Goal: Task Accomplishment & Management: Use online tool/utility

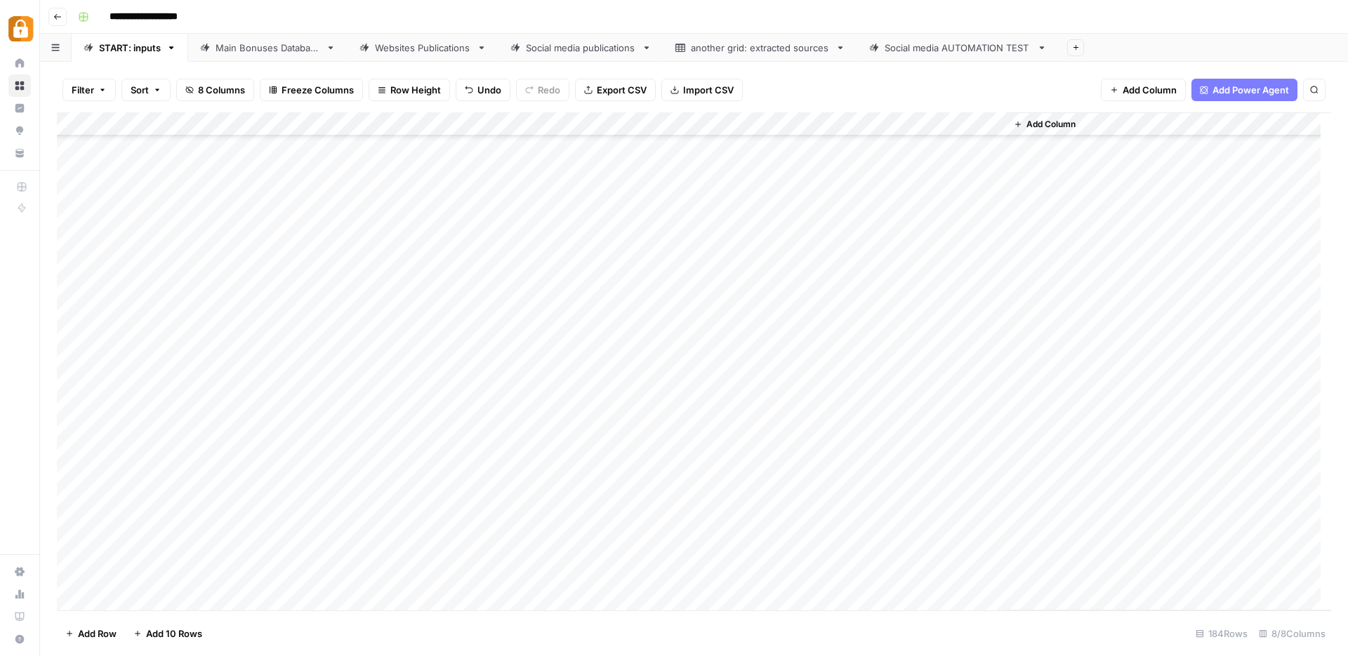
scroll to position [3941, 0]
click at [273, 50] on div "Main Bonuses Database" at bounding box center [268, 48] width 105 height 14
click at [593, 480] on div "Add Column" at bounding box center [694, 361] width 1274 height 498
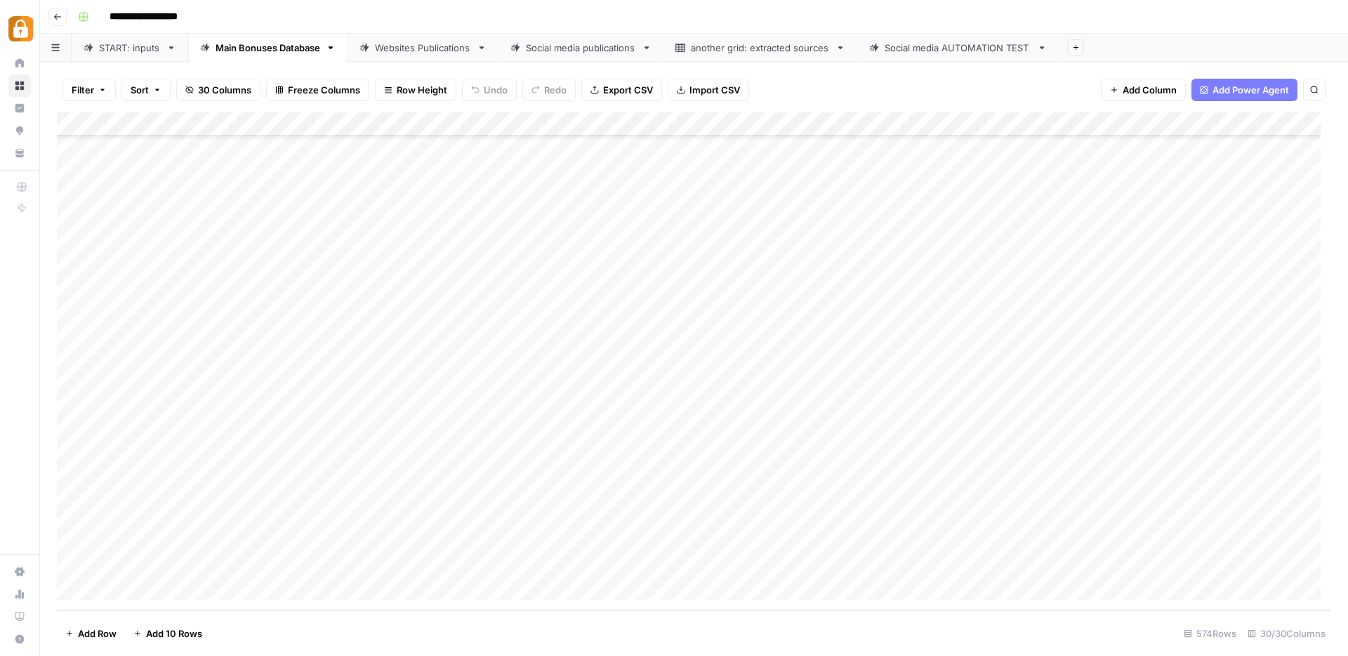
click at [573, 563] on div "Add Column" at bounding box center [694, 361] width 1274 height 498
click at [882, 563] on div "Add Column" at bounding box center [694, 361] width 1274 height 498
click at [779, 562] on div "Add Column" at bounding box center [694, 361] width 1274 height 498
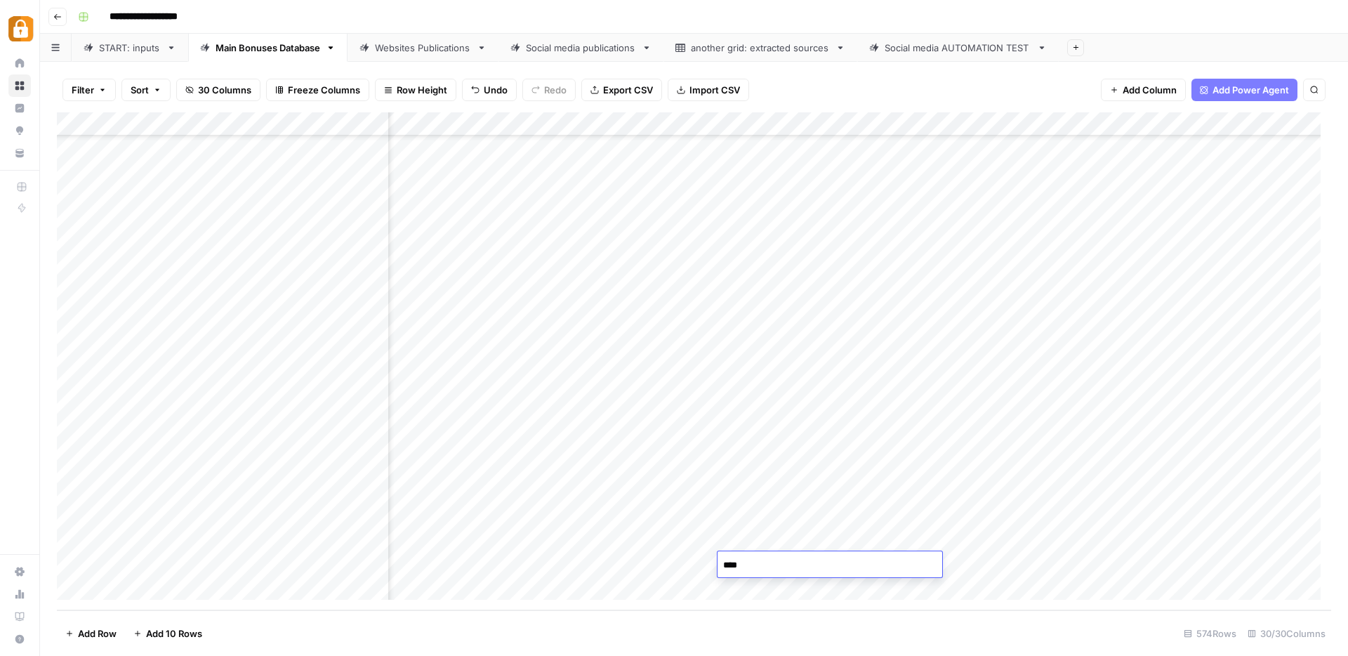
type textarea "***"
click at [689, 562] on div "Add Column" at bounding box center [694, 361] width 1274 height 498
type textarea "**********"
click at [783, 568] on div "Add Column" at bounding box center [694, 361] width 1274 height 498
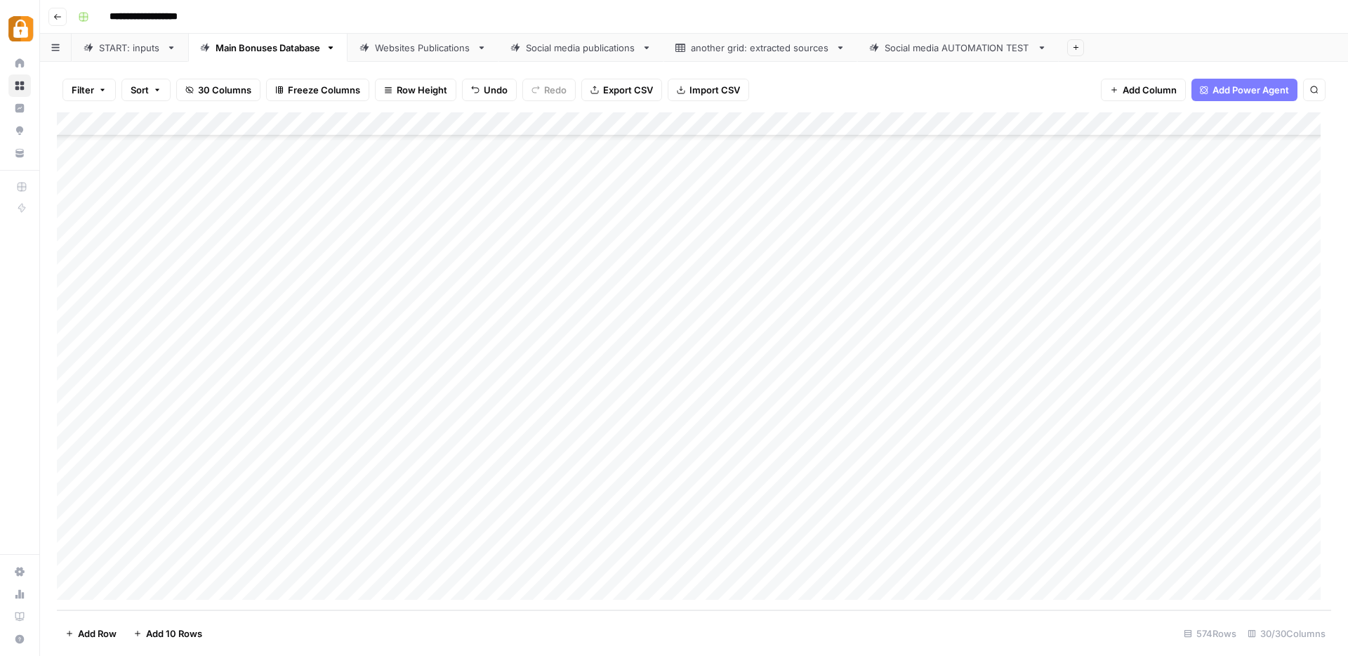
scroll to position [13261, 0]
click at [414, 51] on div "Websites Publications" at bounding box center [423, 48] width 96 height 14
click at [923, 567] on div "Add Column" at bounding box center [694, 361] width 1274 height 498
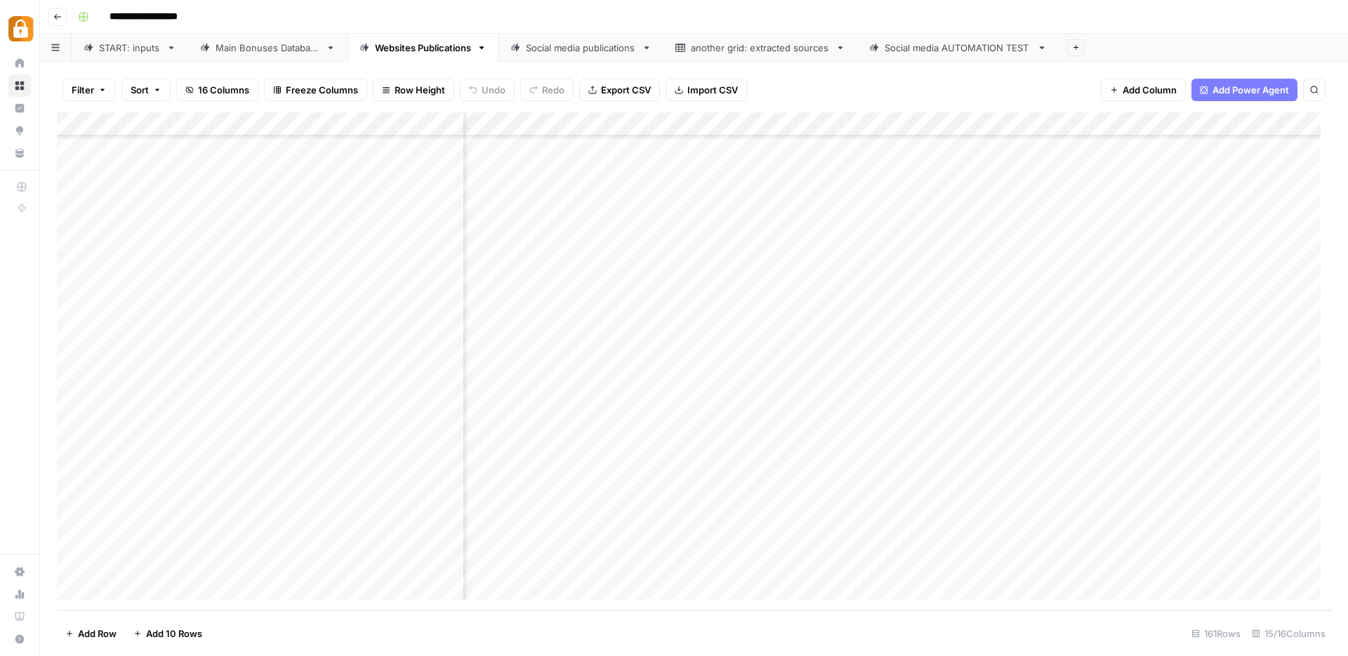
click at [917, 563] on div "Add Column" at bounding box center [694, 361] width 1274 height 498
click at [126, 50] on div "START: inputs" at bounding box center [130, 48] width 62 height 14
click at [241, 38] on link "Main Bonuses Database" at bounding box center [267, 48] width 159 height 28
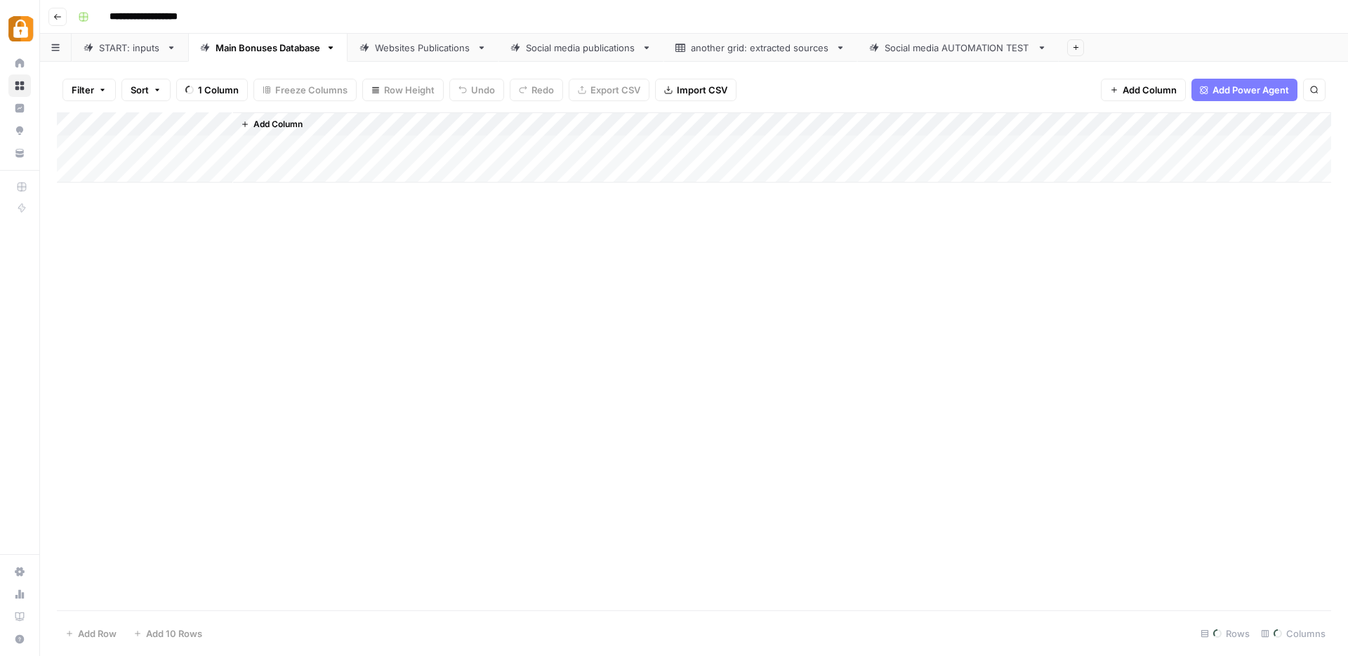
click at [444, 43] on div "Websites Publications" at bounding box center [423, 48] width 96 height 14
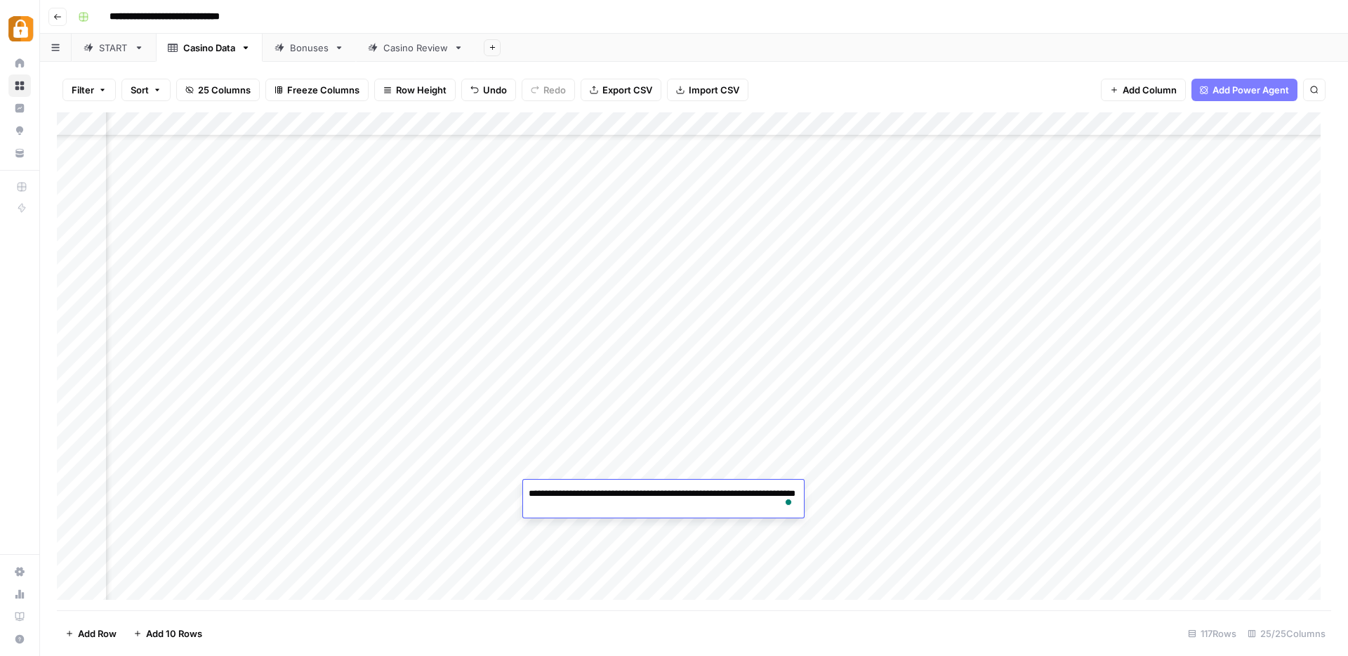
scroll to position [2352, 1928]
click at [1057, 505] on div "Add Column" at bounding box center [694, 361] width 1274 height 498
click at [193, 512] on div "Add Column" at bounding box center [694, 361] width 1274 height 498
click at [299, 53] on div "Bonuses" at bounding box center [309, 48] width 39 height 14
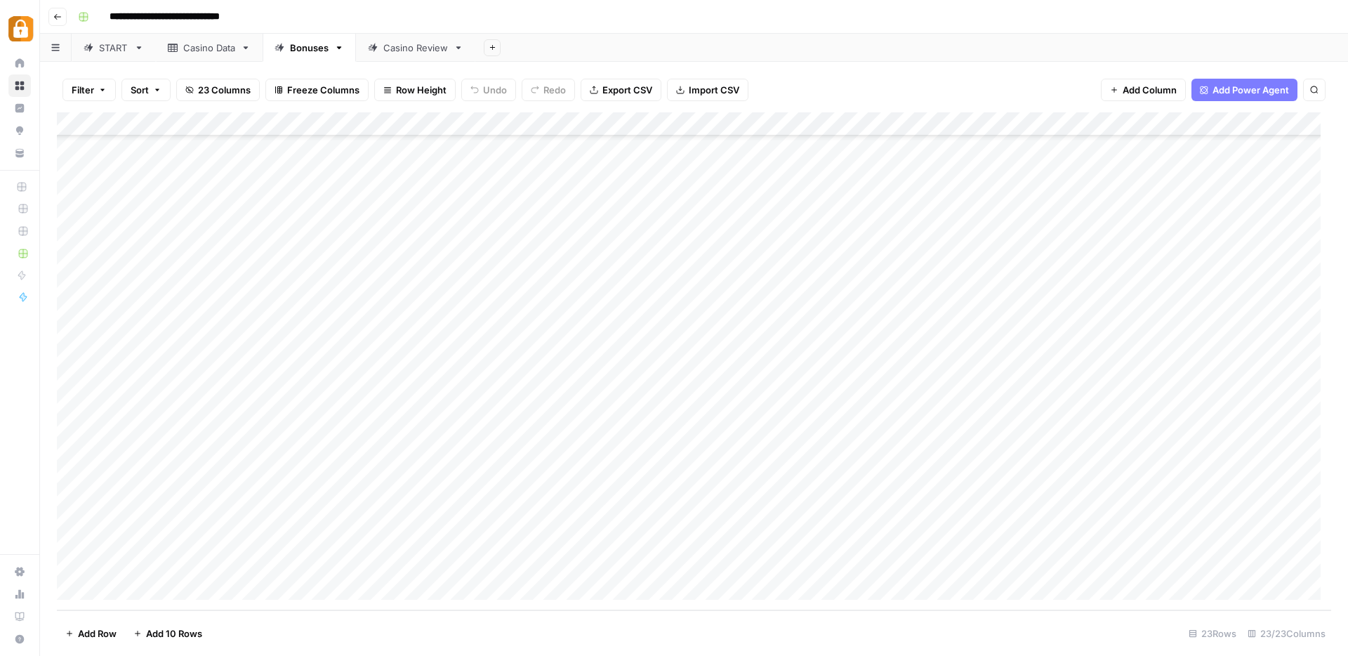
scroll to position [108, 0]
click at [222, 45] on div "Casino Data" at bounding box center [209, 48] width 52 height 14
click at [205, 515] on div "Add Column" at bounding box center [694, 361] width 1274 height 498
click at [409, 55] on link "Casino Review" at bounding box center [415, 48] width 119 height 28
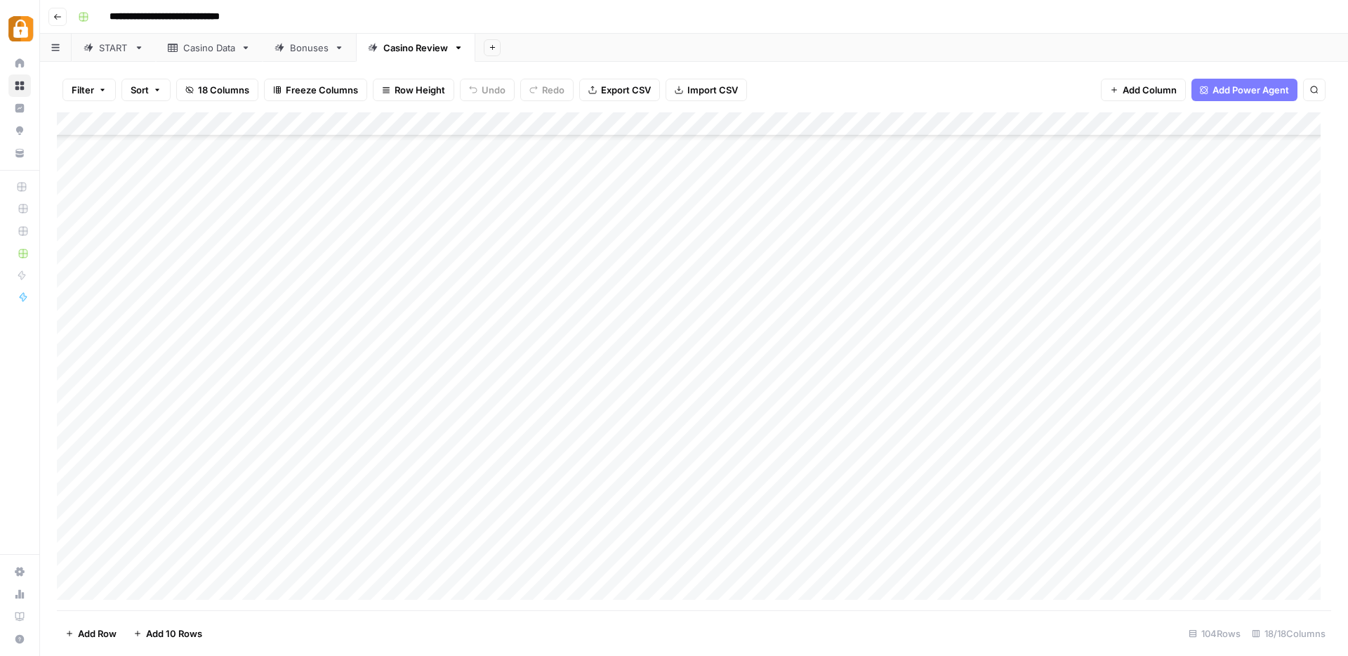
scroll to position [2042, 0]
click at [339, 493] on div "Add Column" at bounding box center [694, 361] width 1274 height 498
click at [71, 488] on div "Add Column" at bounding box center [694, 361] width 1274 height 498
click at [214, 48] on div "Casino Data" at bounding box center [209, 48] width 52 height 14
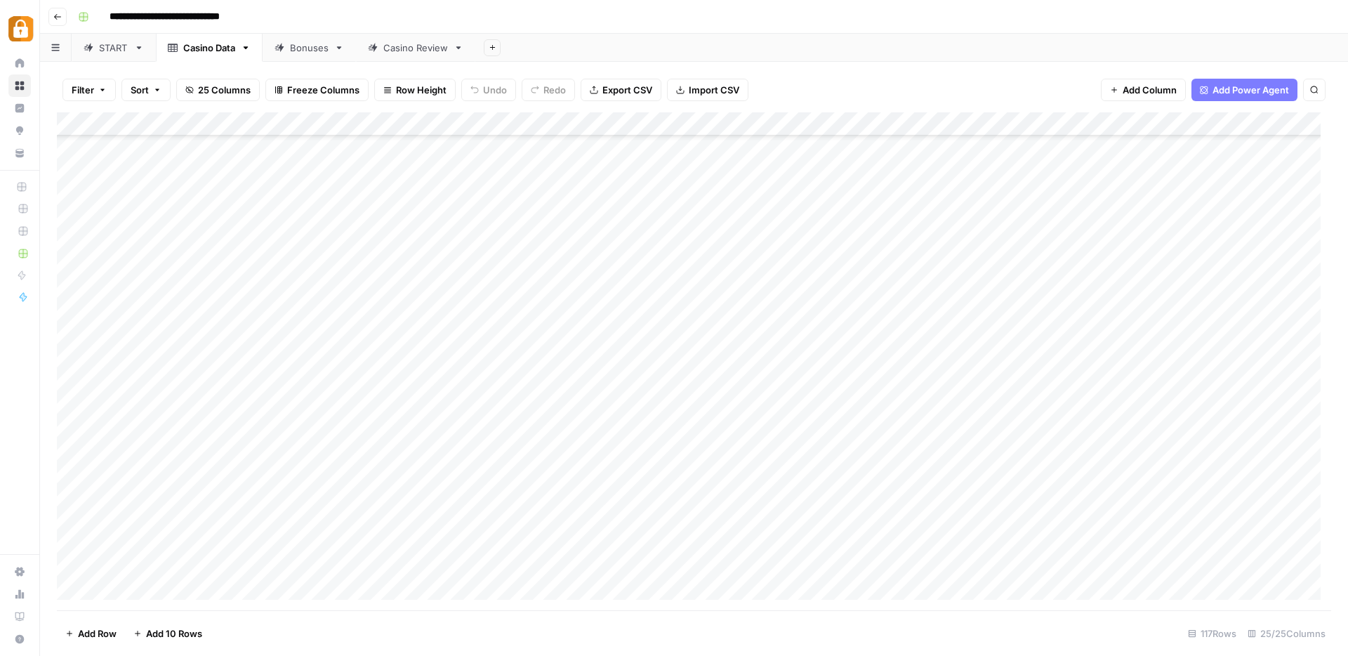
scroll to position [2352, 0]
click at [70, 516] on div "Add Column" at bounding box center [694, 361] width 1274 height 498
click at [620, 511] on div "Add Column" at bounding box center [694, 361] width 1274 height 498
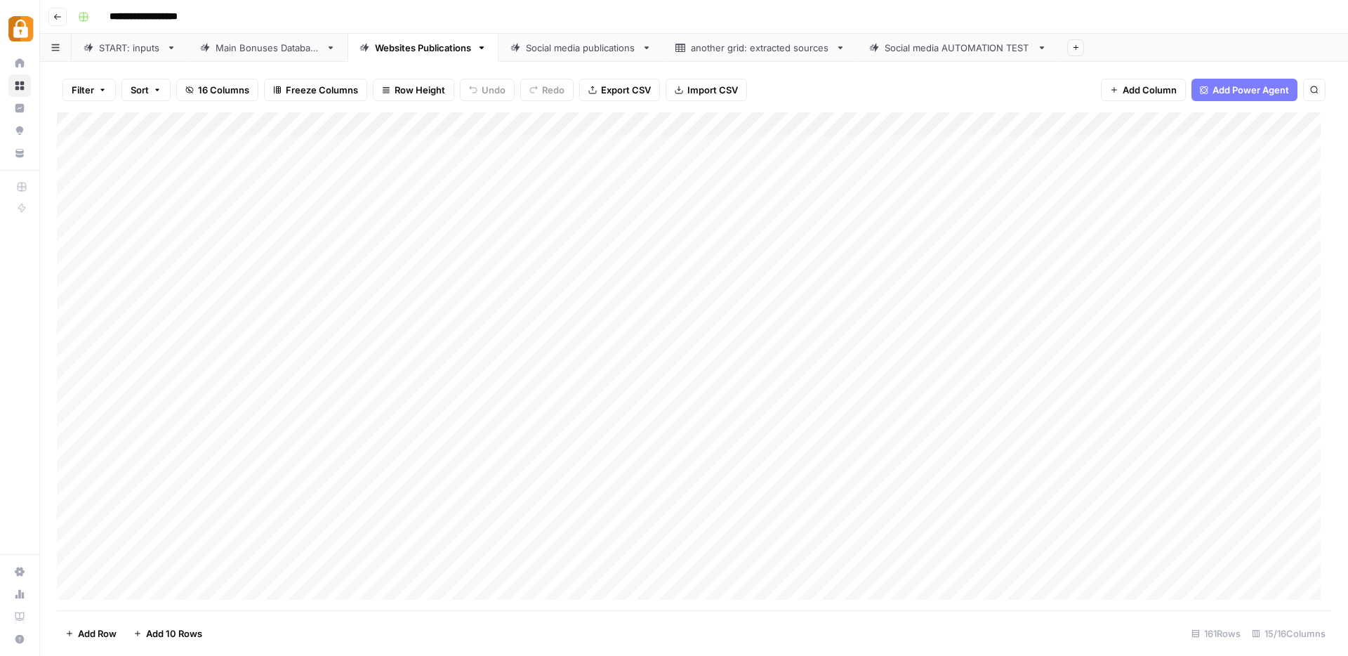
click at [109, 48] on div "START: inputs" at bounding box center [130, 48] width 62 height 14
click at [259, 503] on div "Add Column" at bounding box center [694, 361] width 1274 height 498
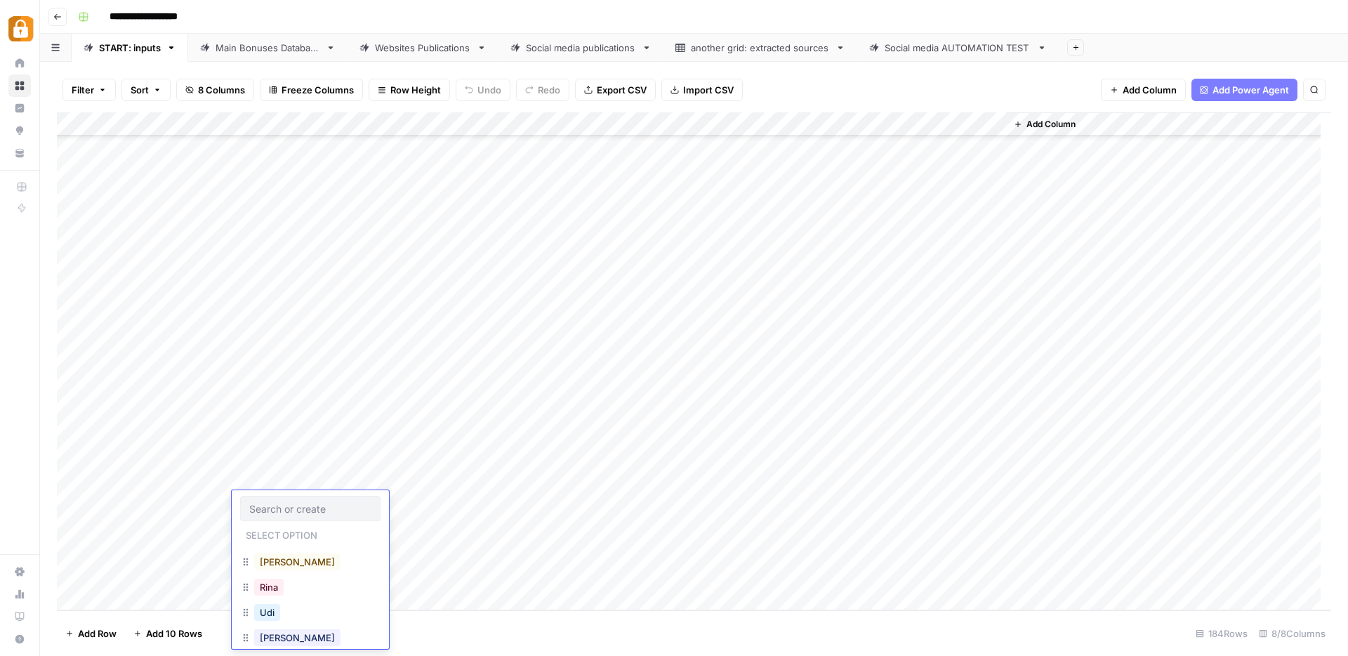
scroll to position [48, 0]
click at [281, 642] on button "Julie" at bounding box center [297, 636] width 86 height 17
click at [350, 498] on div "Add Column" at bounding box center [694, 361] width 1274 height 498
click at [340, 498] on div "Add Column" at bounding box center [694, 361] width 1274 height 498
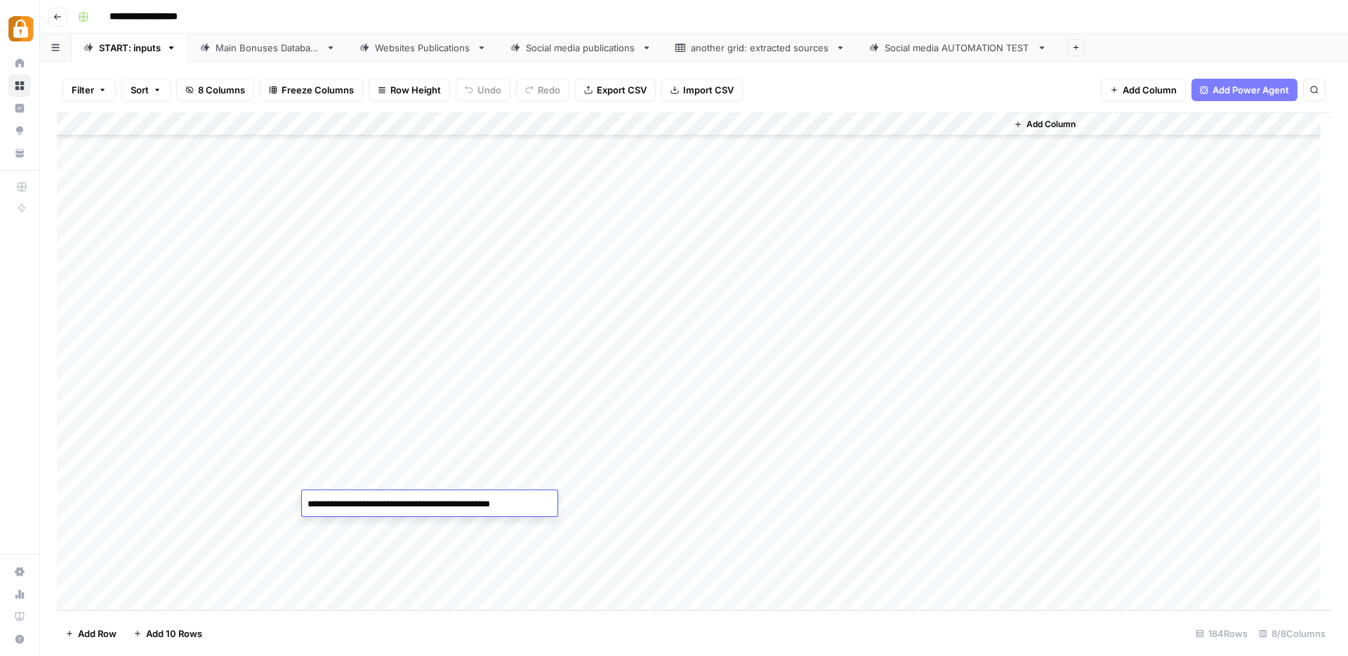
paste textarea "**********"
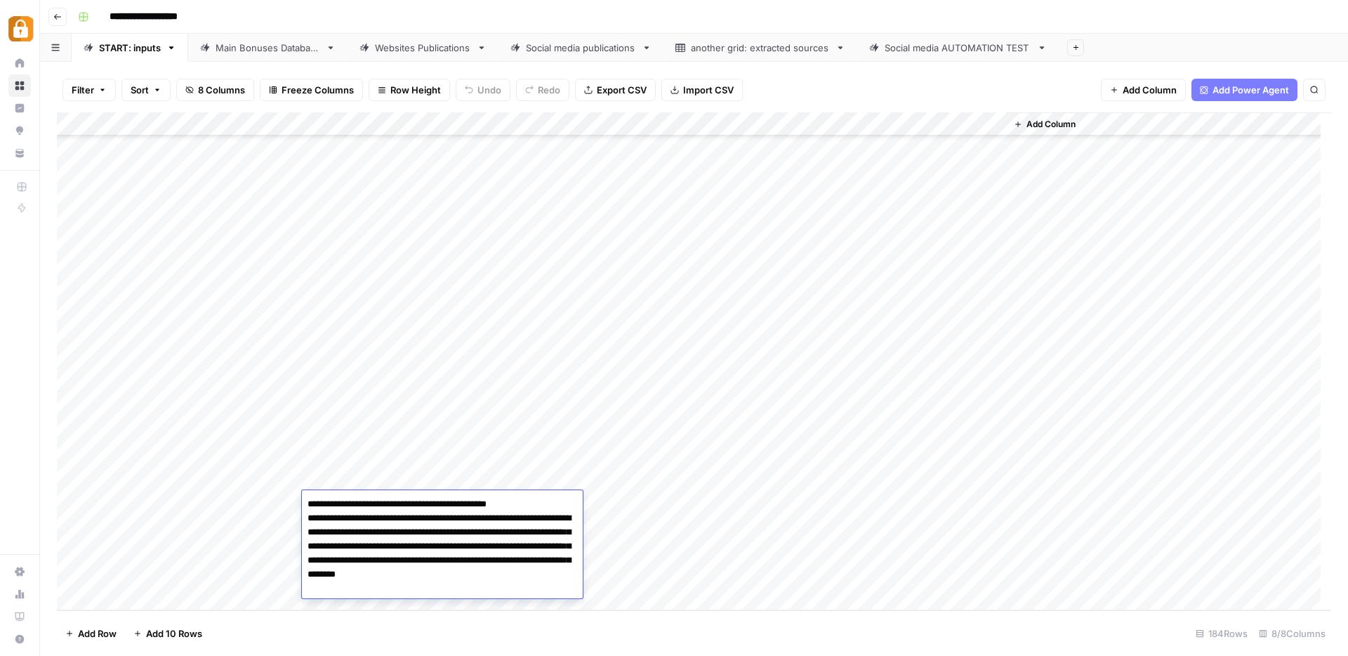
paste textarea "**********"
type textarea "**********"
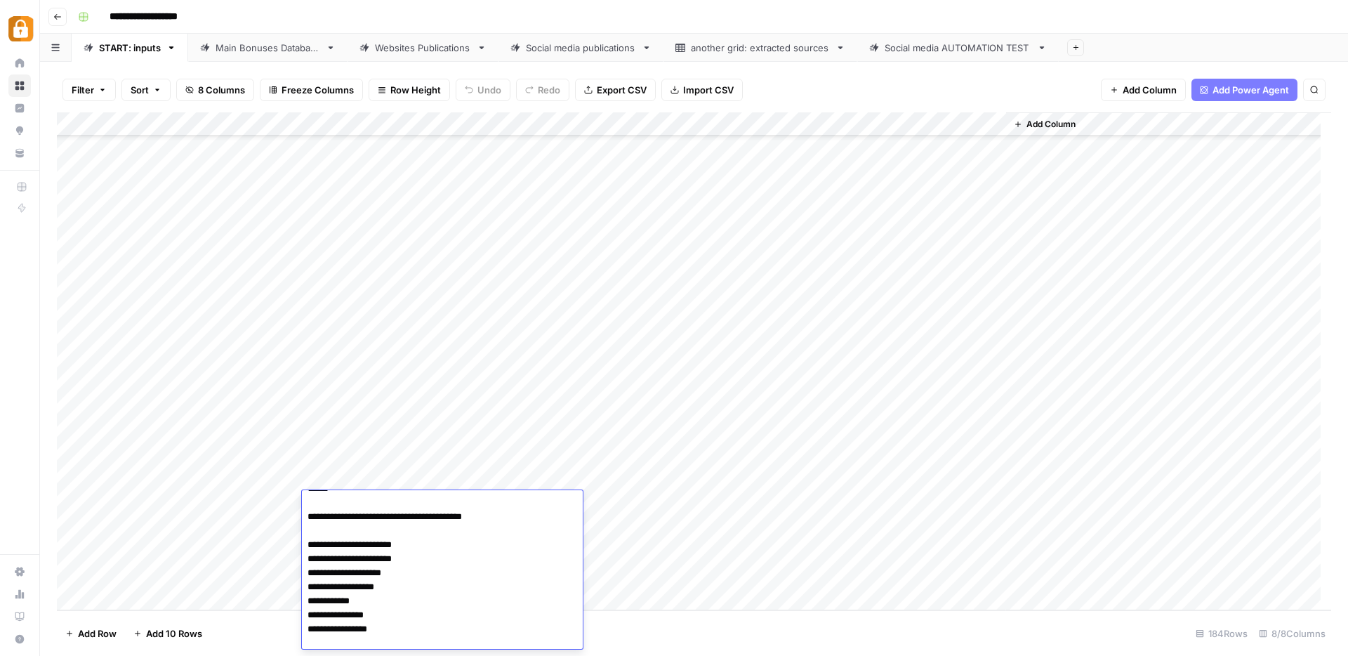
click at [654, 510] on div "Add Column" at bounding box center [694, 361] width 1274 height 498
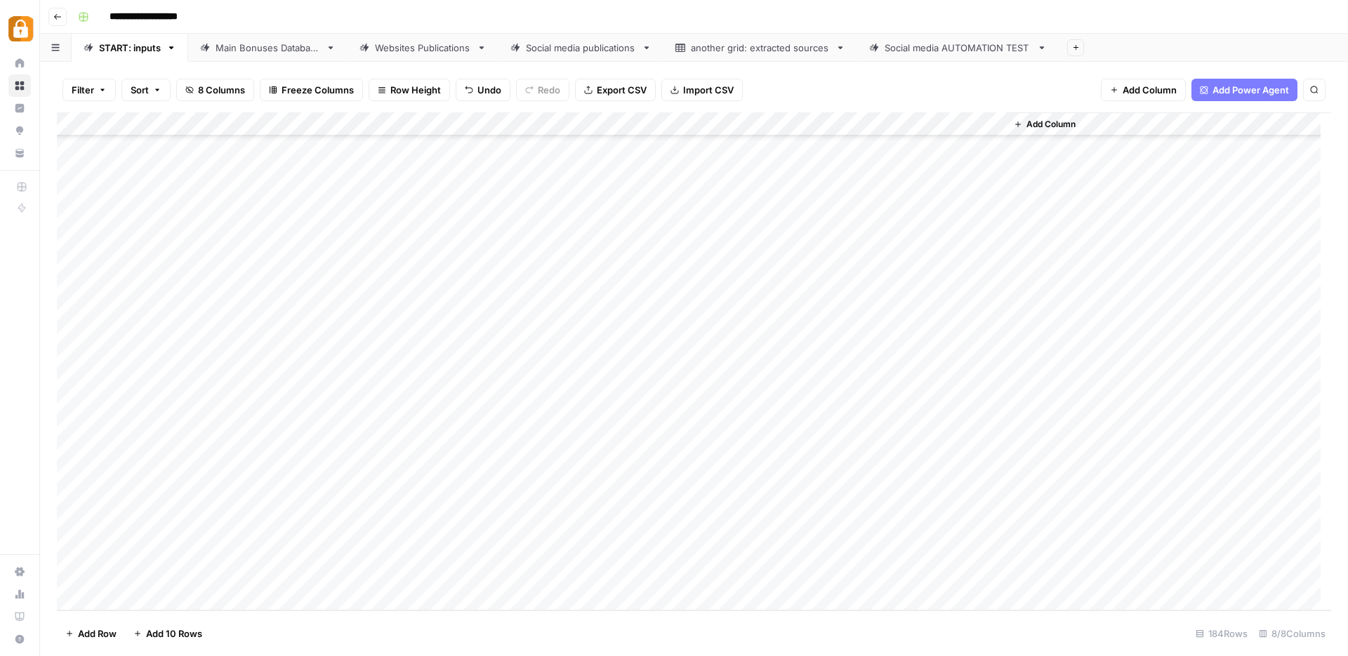
click at [624, 485] on div "Add Column" at bounding box center [694, 361] width 1274 height 498
drag, startPoint x: 663, startPoint y: 490, endPoint x: 664, endPoint y: 499, distance: 9.2
click at [664, 499] on div "Add Column" at bounding box center [694, 361] width 1274 height 498
click at [926, 502] on div "Add Column" at bounding box center [694, 361] width 1274 height 498
click at [266, 531] on div "Add Column" at bounding box center [694, 361] width 1274 height 498
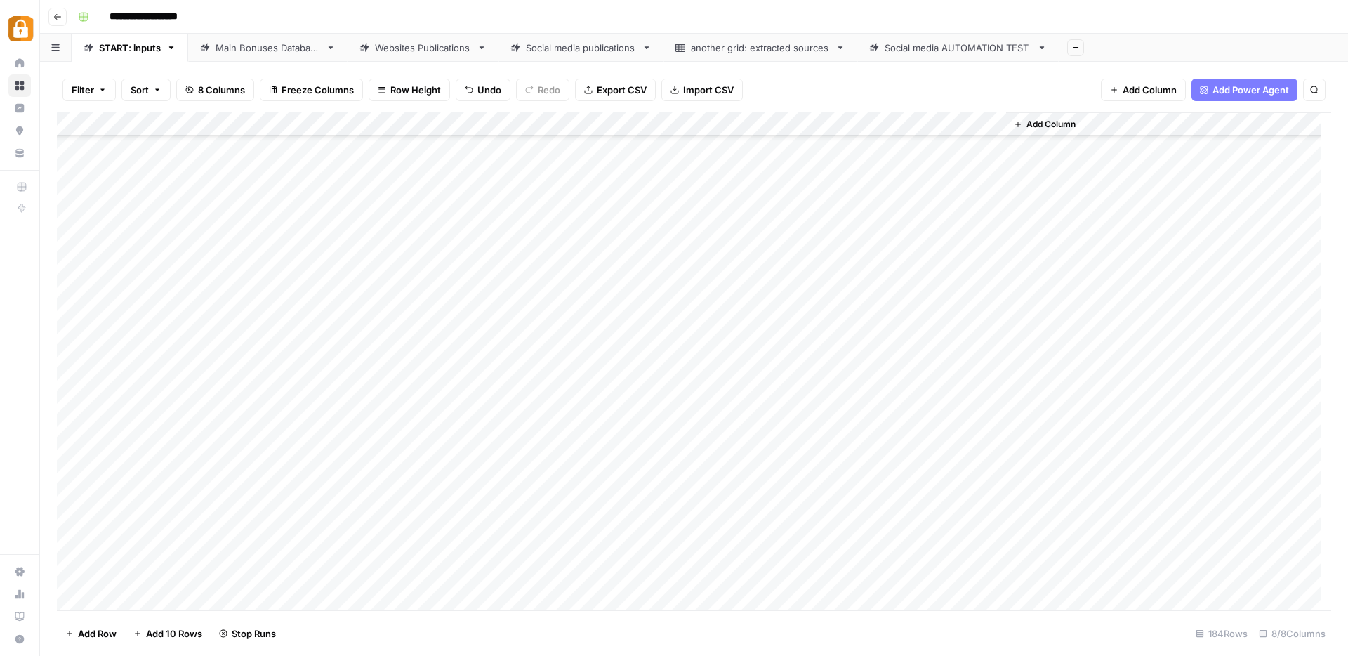
click at [266, 531] on div "Add Column" at bounding box center [694, 361] width 1274 height 498
click at [275, 544] on button "Julie" at bounding box center [297, 547] width 86 height 17
click at [385, 524] on div "Add Column" at bounding box center [694, 361] width 1274 height 498
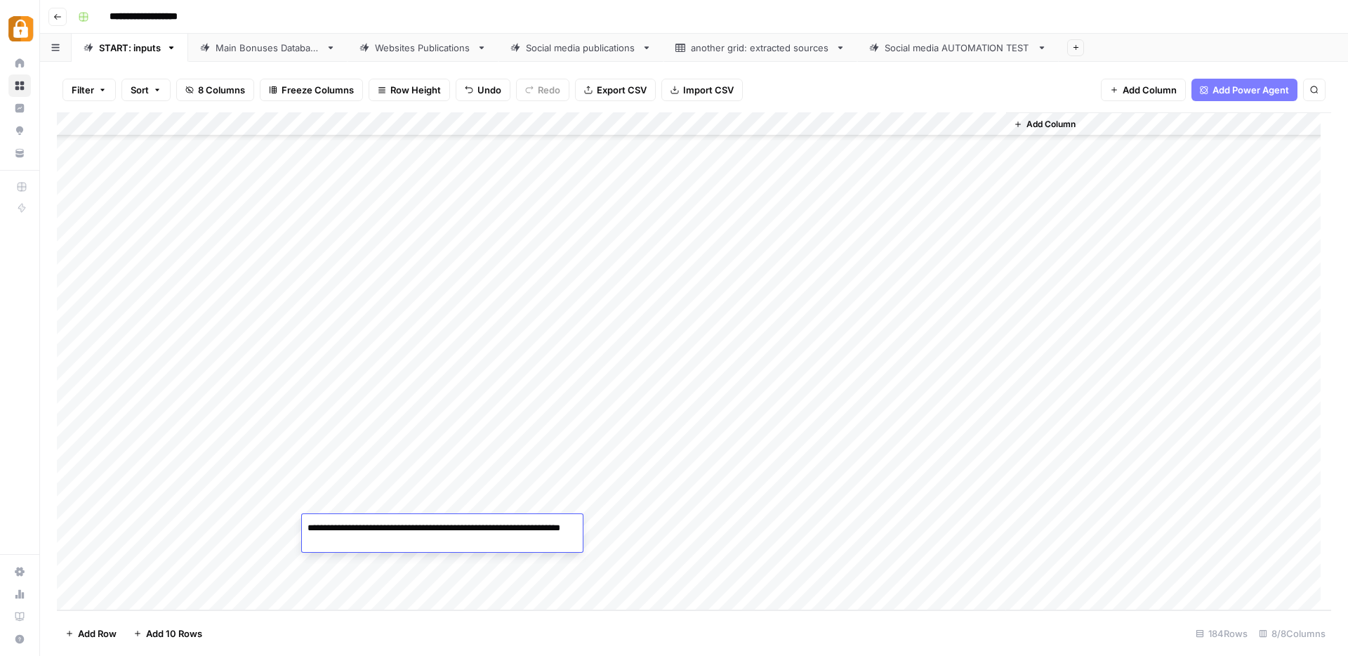
paste textarea "**********"
type textarea "**********"
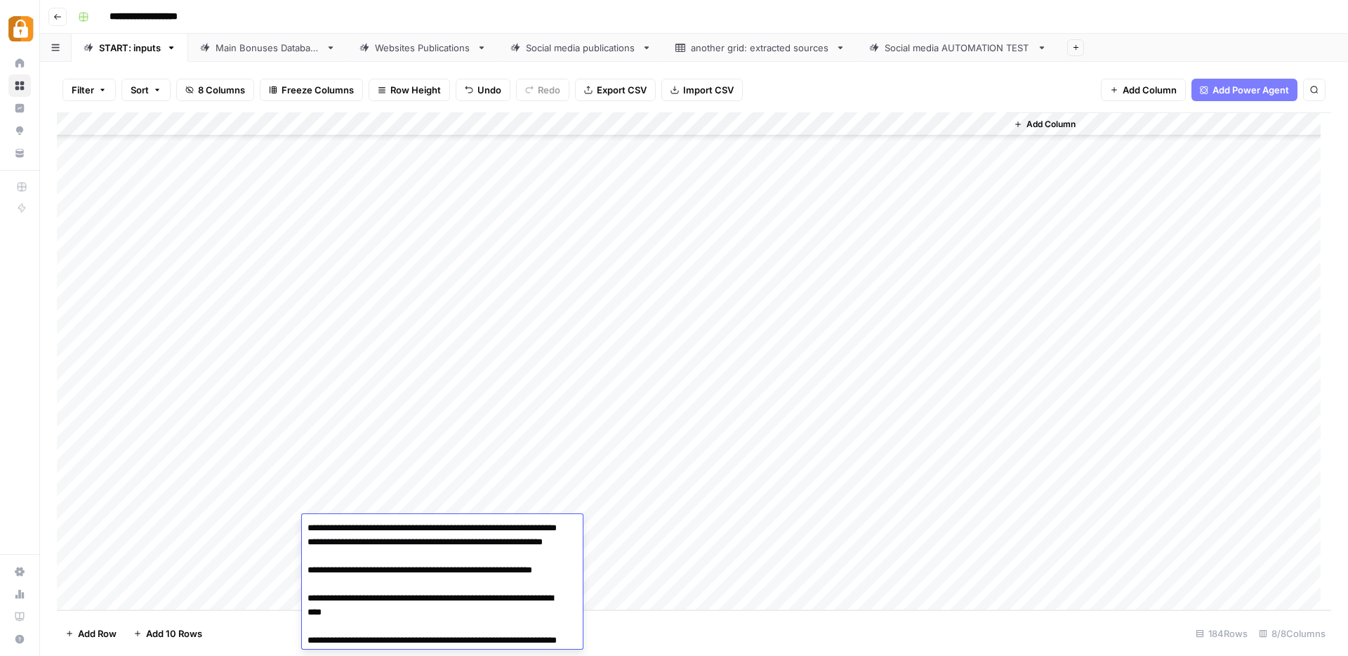
scroll to position [376, 0]
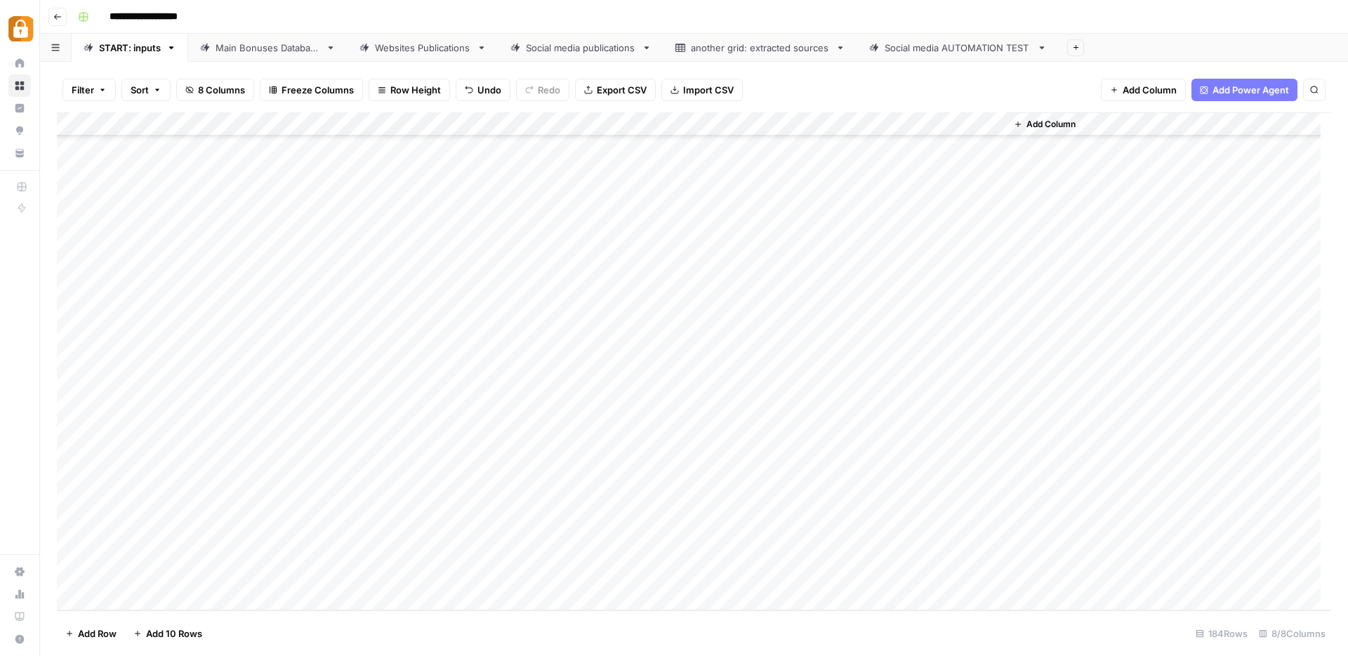
click at [641, 528] on div "Add Column" at bounding box center [694, 361] width 1274 height 498
click at [652, 510] on div "Add Column" at bounding box center [694, 361] width 1274 height 498
drag, startPoint x: 663, startPoint y: 513, endPoint x: 661, endPoint y: 529, distance: 16.2
click at [661, 529] on div "Add Column" at bounding box center [694, 361] width 1274 height 498
click at [929, 523] on div "Add Column" at bounding box center [694, 361] width 1274 height 498
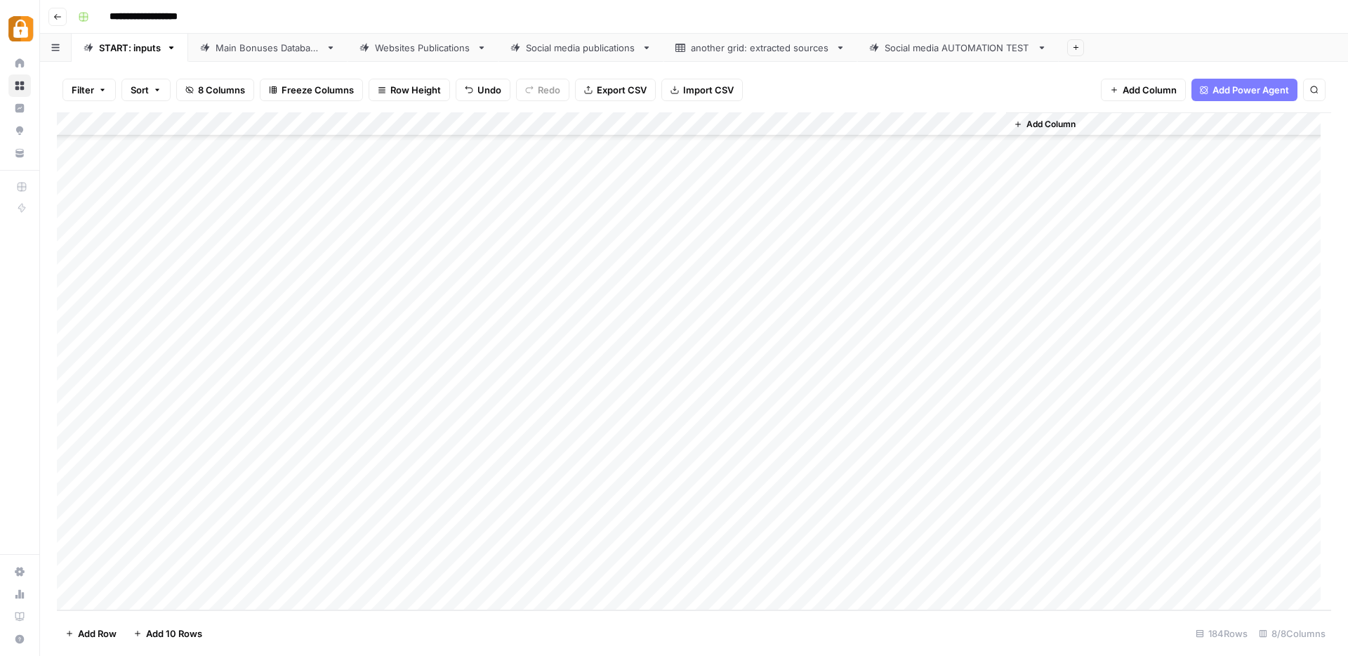
click at [264, 46] on div "Main Bonuses Database" at bounding box center [268, 48] width 105 height 14
click at [630, 512] on div "Add Column" at bounding box center [694, 361] width 1274 height 498
drag, startPoint x: 652, startPoint y: 526, endPoint x: 654, endPoint y: 560, distance: 33.8
click at [655, 560] on div "Add Column" at bounding box center [694, 361] width 1274 height 498
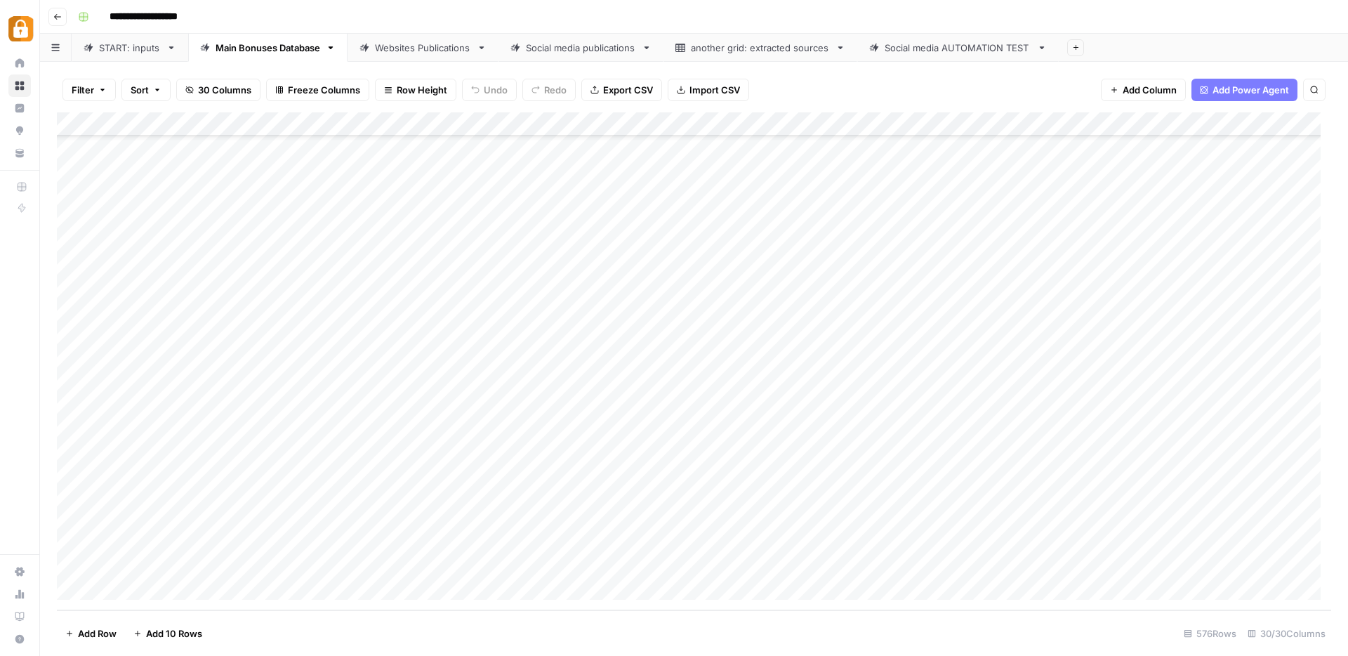
click at [883, 541] on div "Add Column" at bounding box center [694, 361] width 1274 height 498
click at [890, 563] on div "Add Column" at bounding box center [694, 361] width 1274 height 498
click at [426, 52] on div "Websites Publications" at bounding box center [423, 48] width 96 height 14
click at [402, 548] on div "Add Column" at bounding box center [694, 361] width 1274 height 498
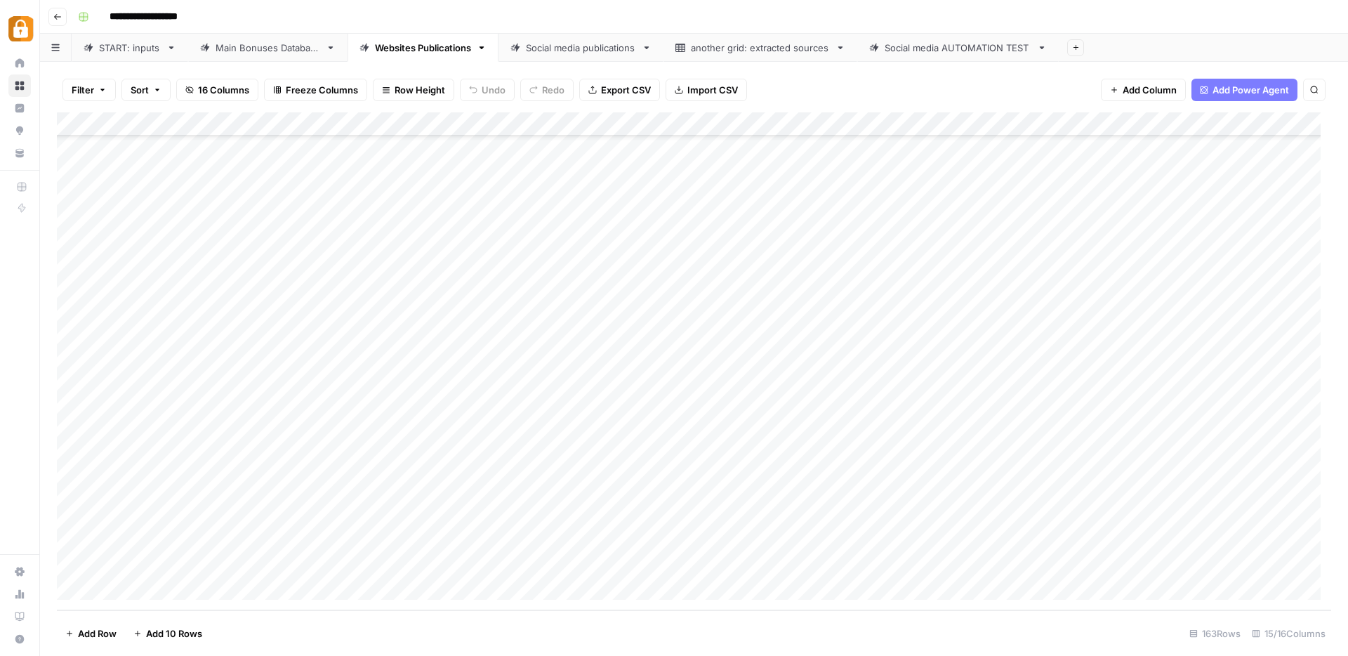
click at [404, 561] on div "Add Column" at bounding box center [694, 361] width 1274 height 498
click at [913, 539] on div "Add Column" at bounding box center [694, 361] width 1274 height 498
click at [916, 559] on div "Add Column" at bounding box center [694, 361] width 1274 height 498
click at [1008, 541] on div "Add Column" at bounding box center [694, 361] width 1274 height 498
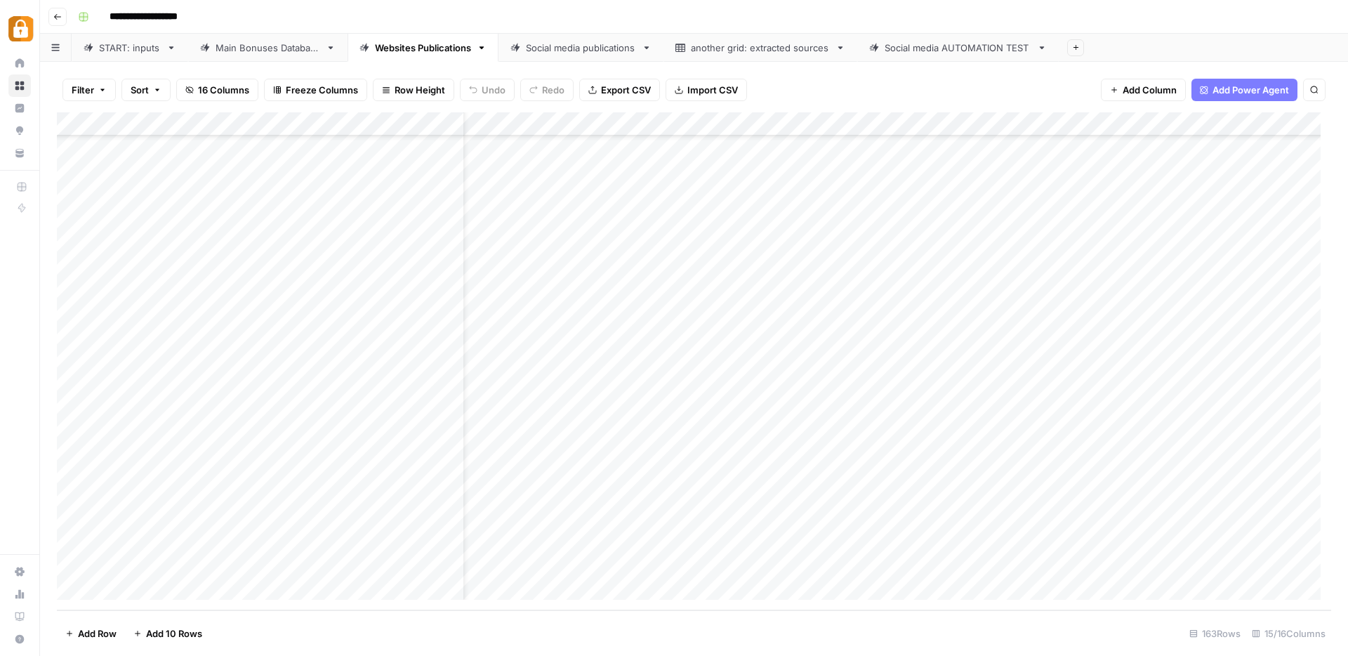
scroll to position [3450, 0]
click at [246, 52] on div "Main Bonuses Database" at bounding box center [268, 48] width 105 height 14
click at [335, 579] on div "Add Column" at bounding box center [694, 361] width 1274 height 498
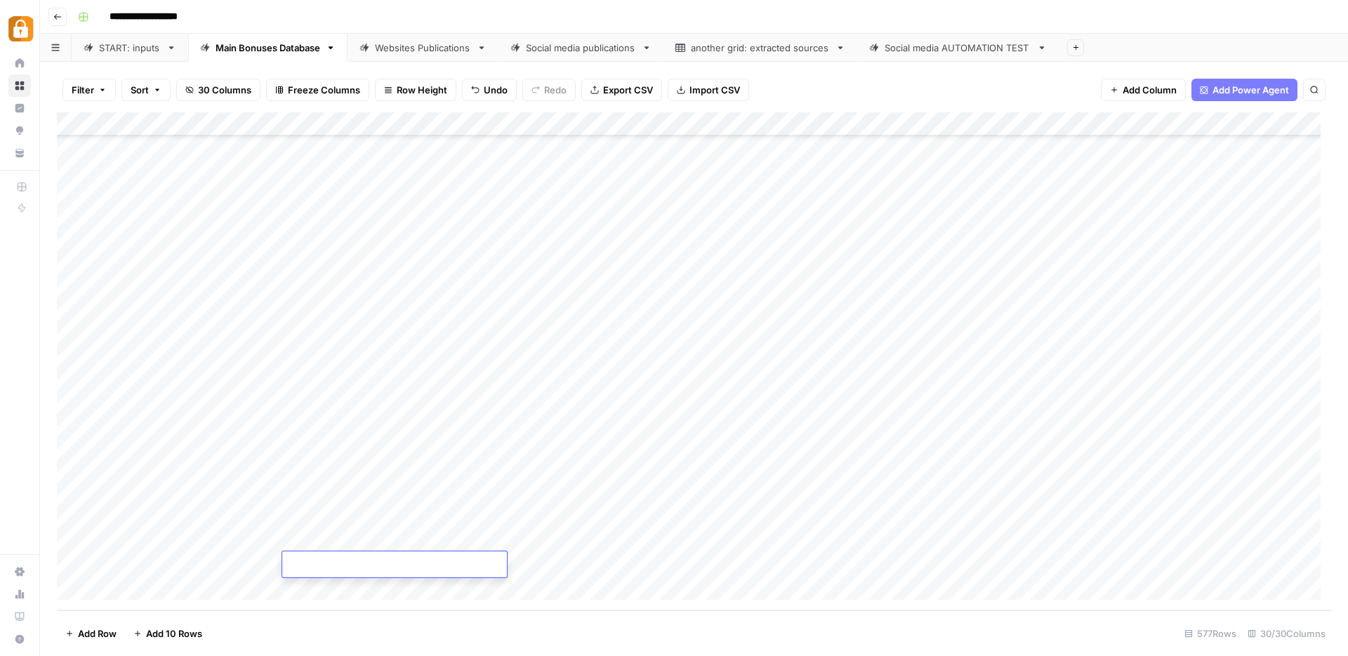
click at [1185, 537] on div "Add Column" at bounding box center [694, 361] width 1274 height 498
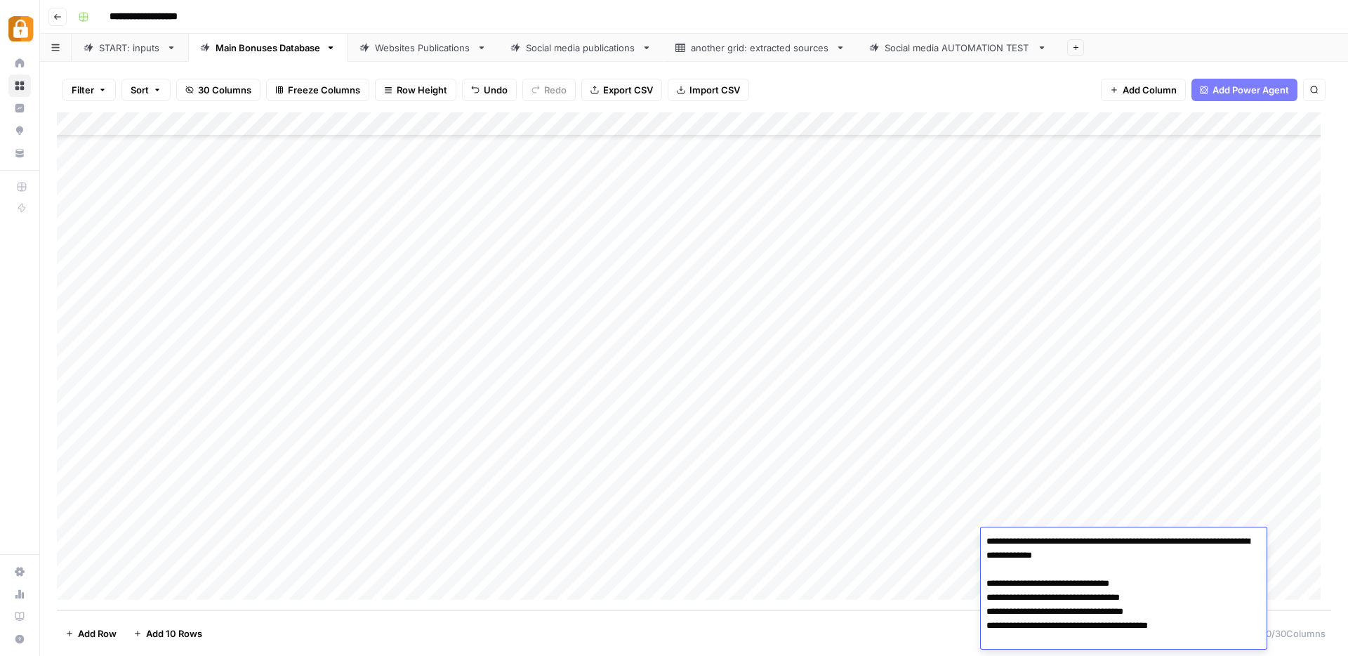
scroll to position [43, 0]
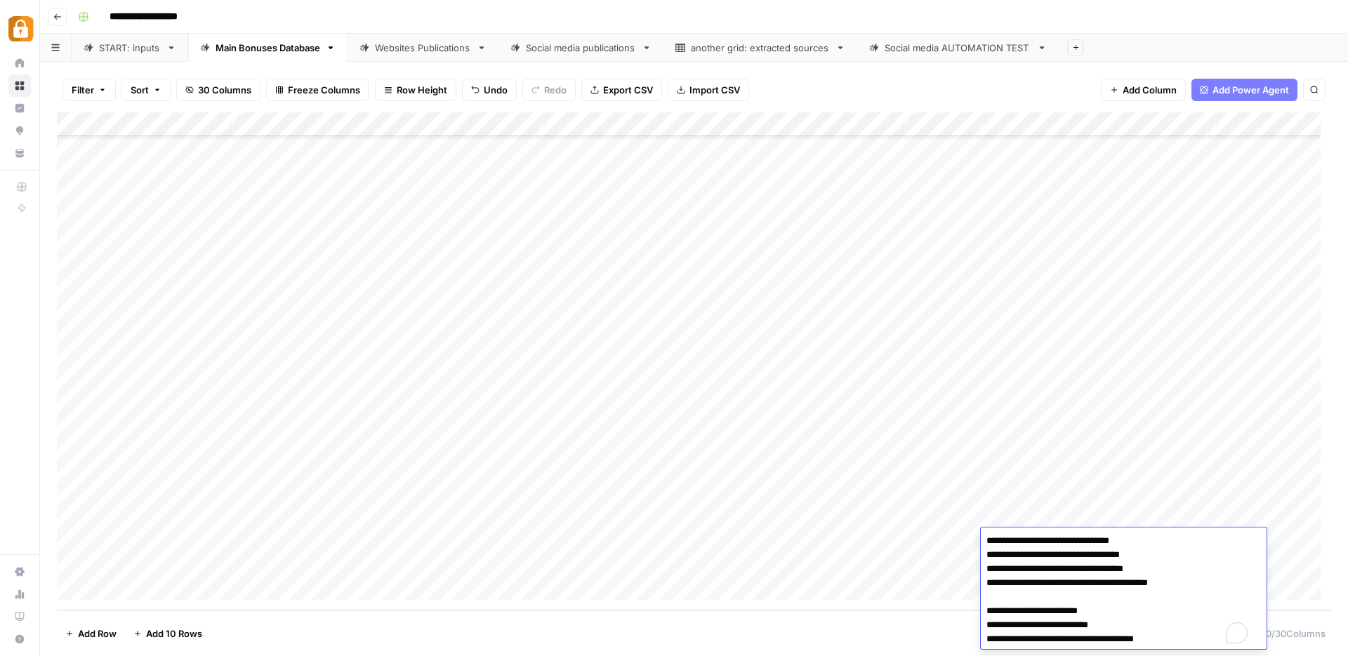
click at [1142, 381] on div "Add Column" at bounding box center [694, 361] width 1274 height 498
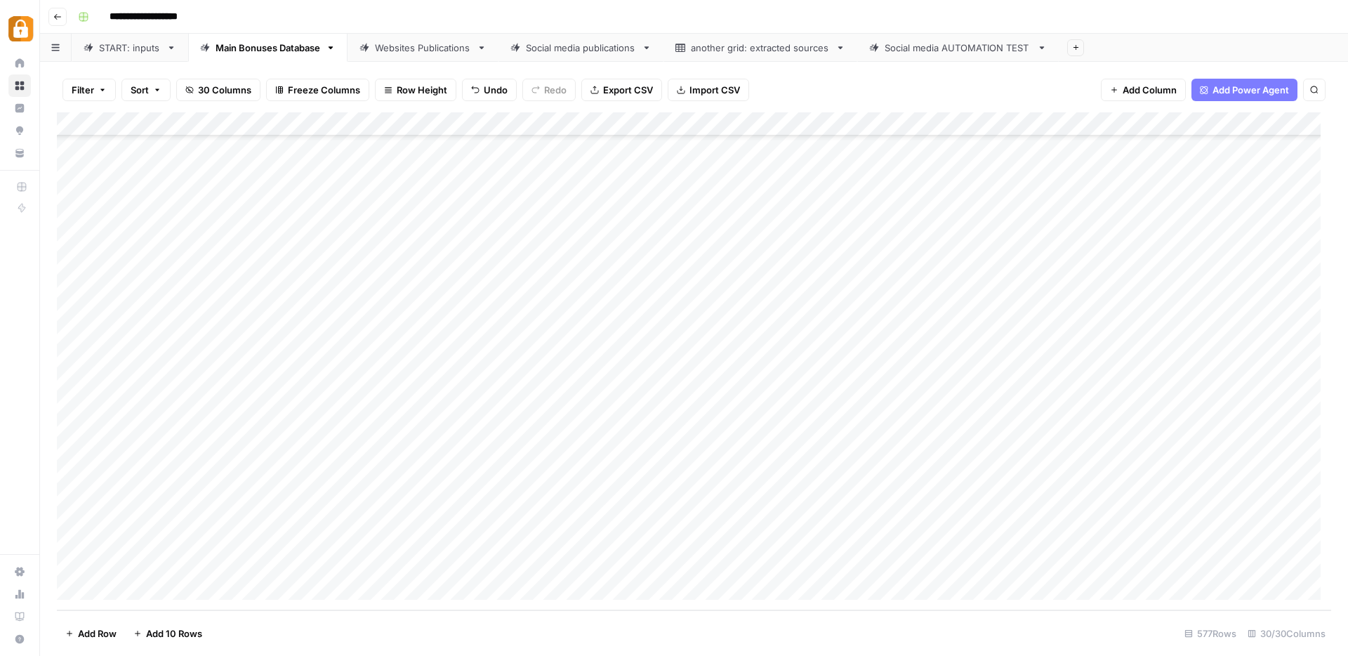
click at [1172, 519] on div "Add Column" at bounding box center [694, 361] width 1274 height 498
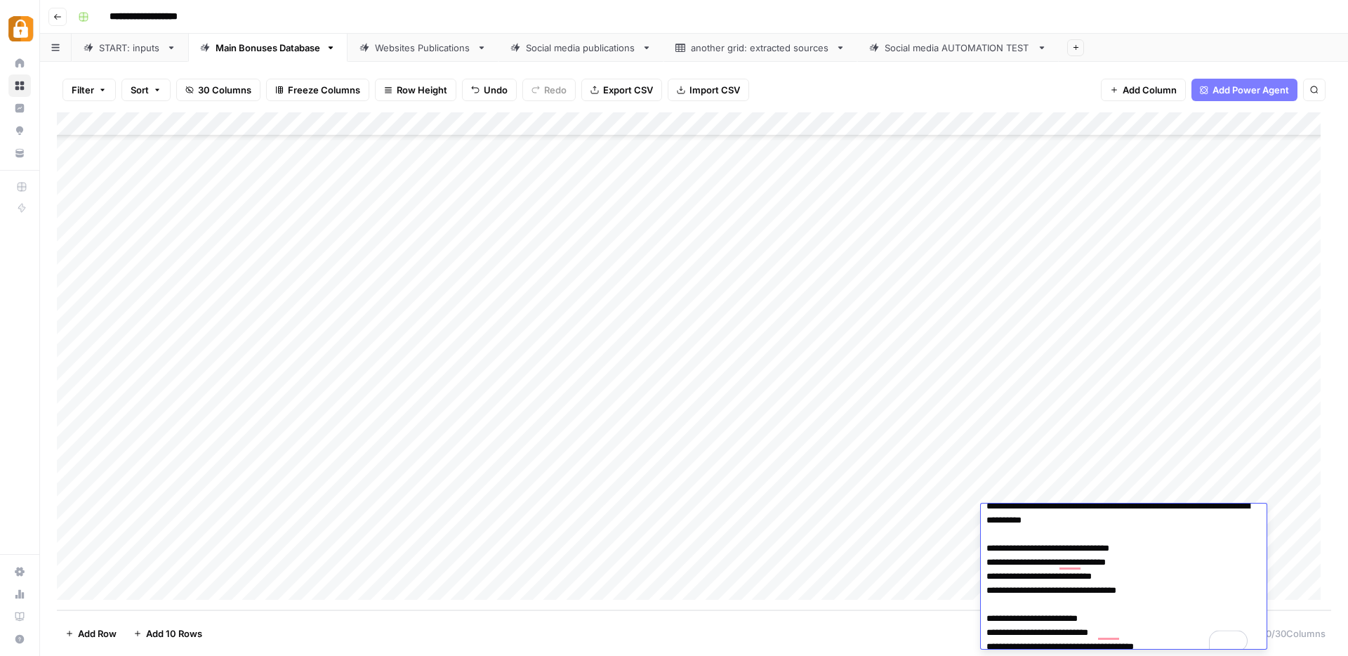
scroll to position [19, 0]
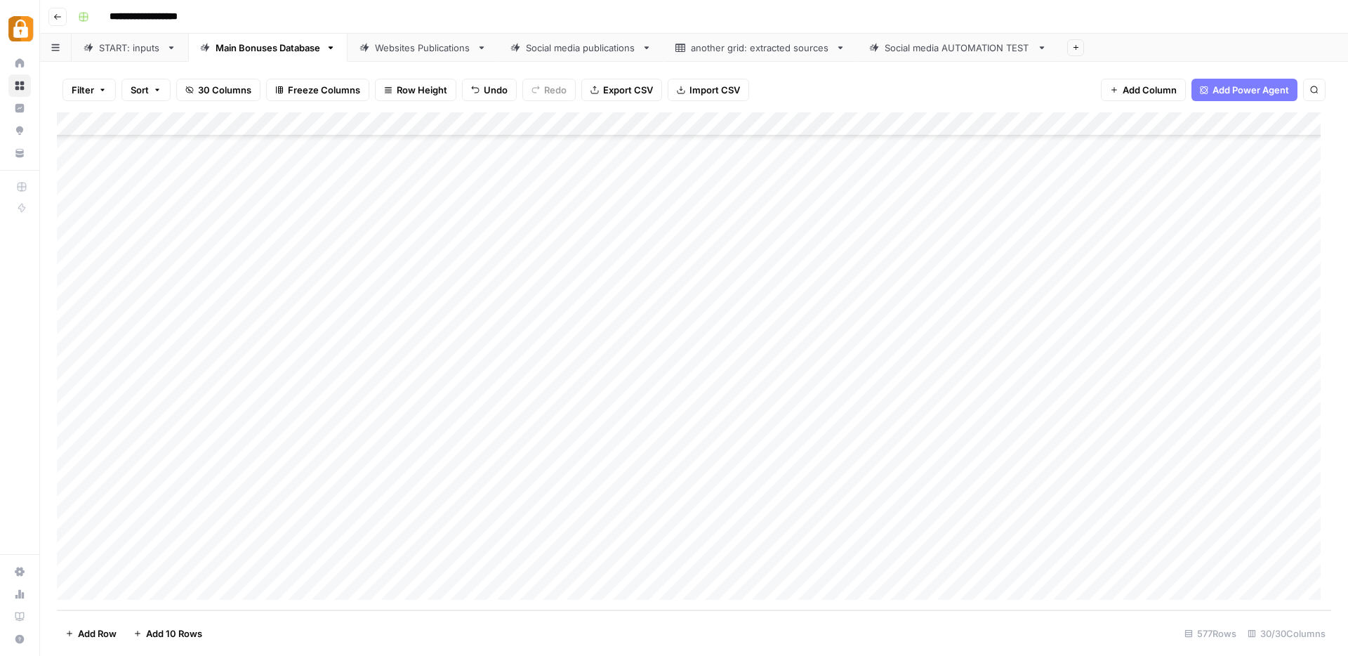
click at [1147, 451] on div "Add Column" at bounding box center [694, 361] width 1274 height 498
click at [436, 46] on div "Websites Publications" at bounding box center [423, 48] width 96 height 14
click at [1048, 561] on div "Add Column" at bounding box center [694, 361] width 1274 height 498
click at [118, 51] on div "START: inputs" at bounding box center [130, 48] width 62 height 14
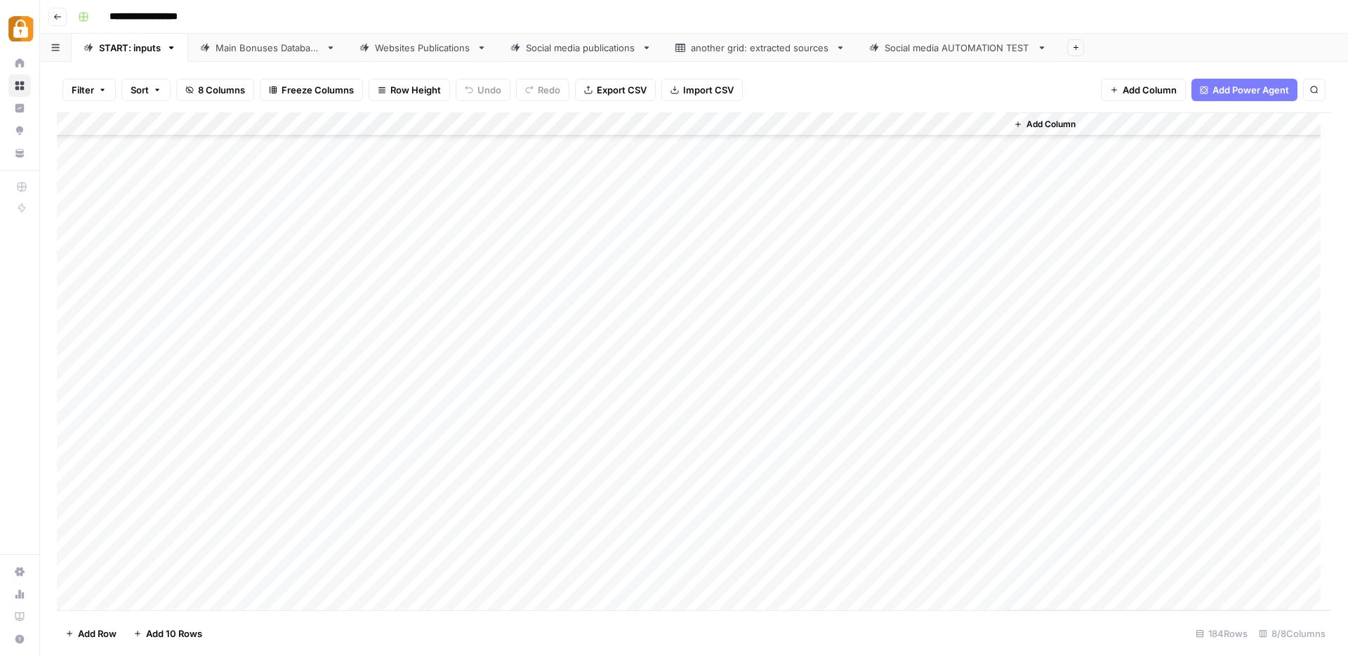
scroll to position [3941, 0]
click at [263, 550] on div "Add Column" at bounding box center [694, 361] width 1274 height 498
click at [257, 556] on div "Add Column" at bounding box center [694, 361] width 1274 height 498
click at [257, 556] on input "text" at bounding box center [310, 556] width 122 height 13
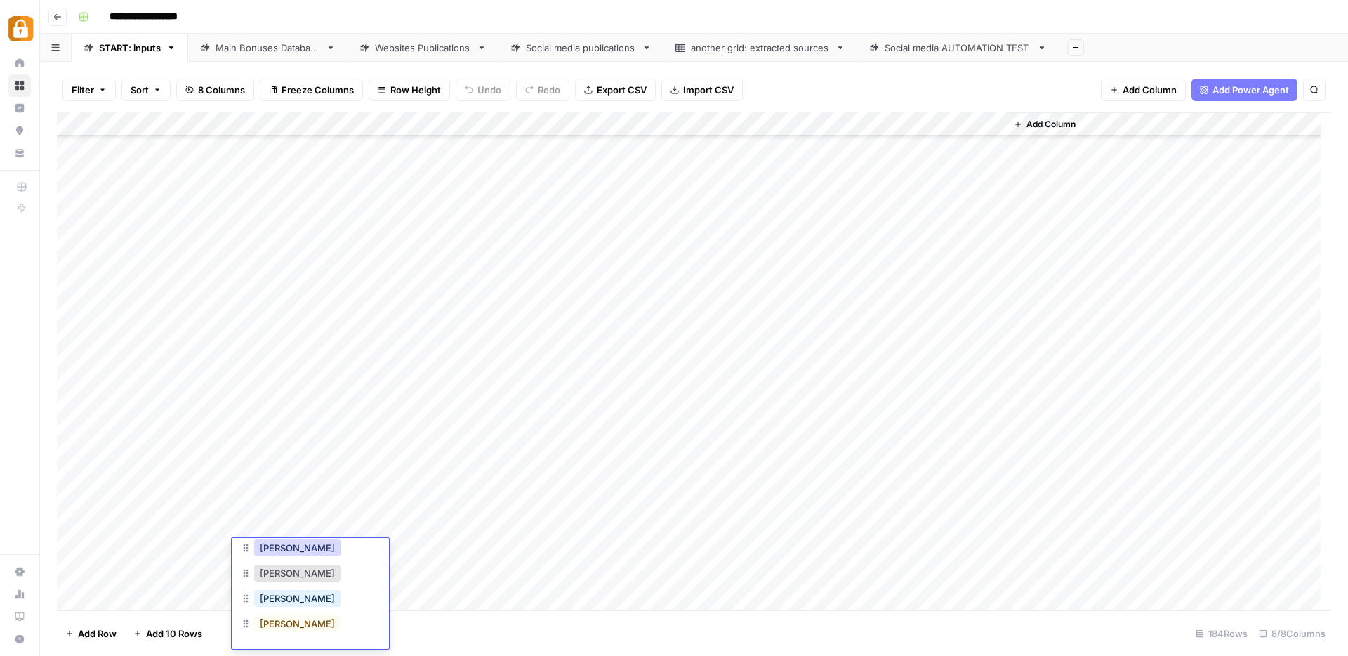
click at [271, 546] on button "Julie" at bounding box center [297, 547] width 86 height 17
click at [389, 550] on div "Add Column" at bounding box center [694, 361] width 1274 height 498
click at [417, 553] on div "Add Column" at bounding box center [694, 361] width 1274 height 498
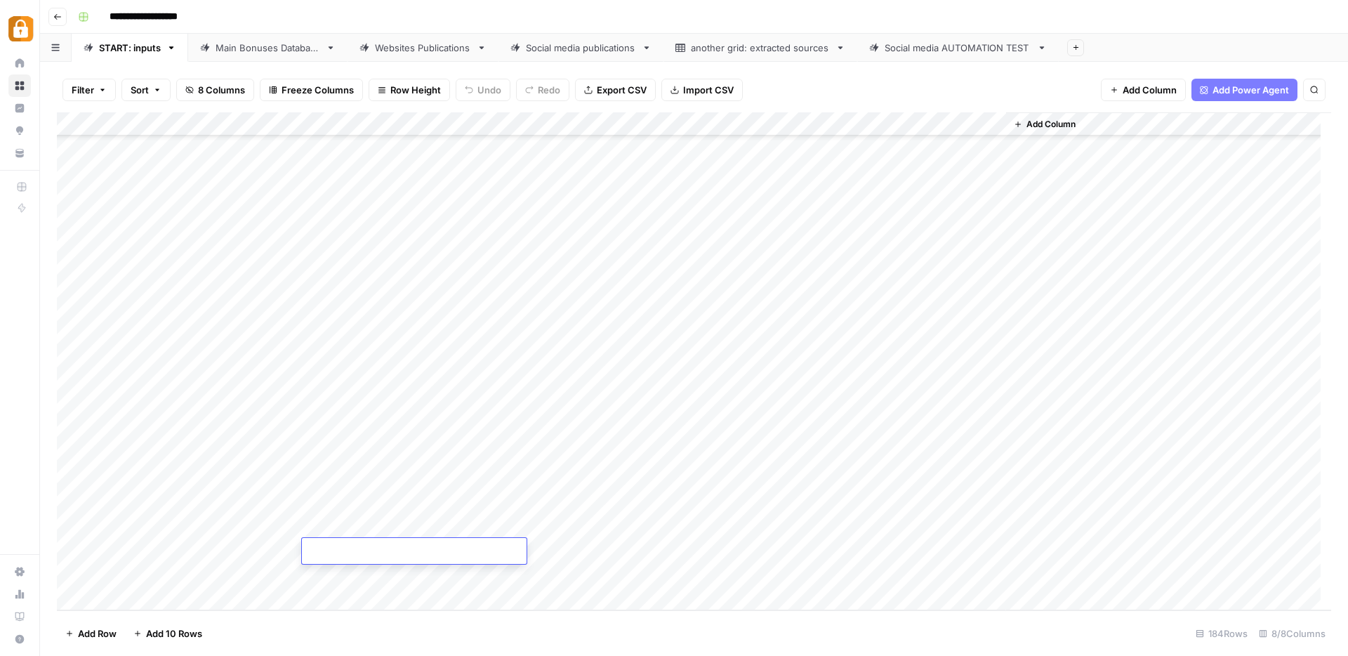
click at [417, 553] on textarea at bounding box center [414, 552] width 225 height 20
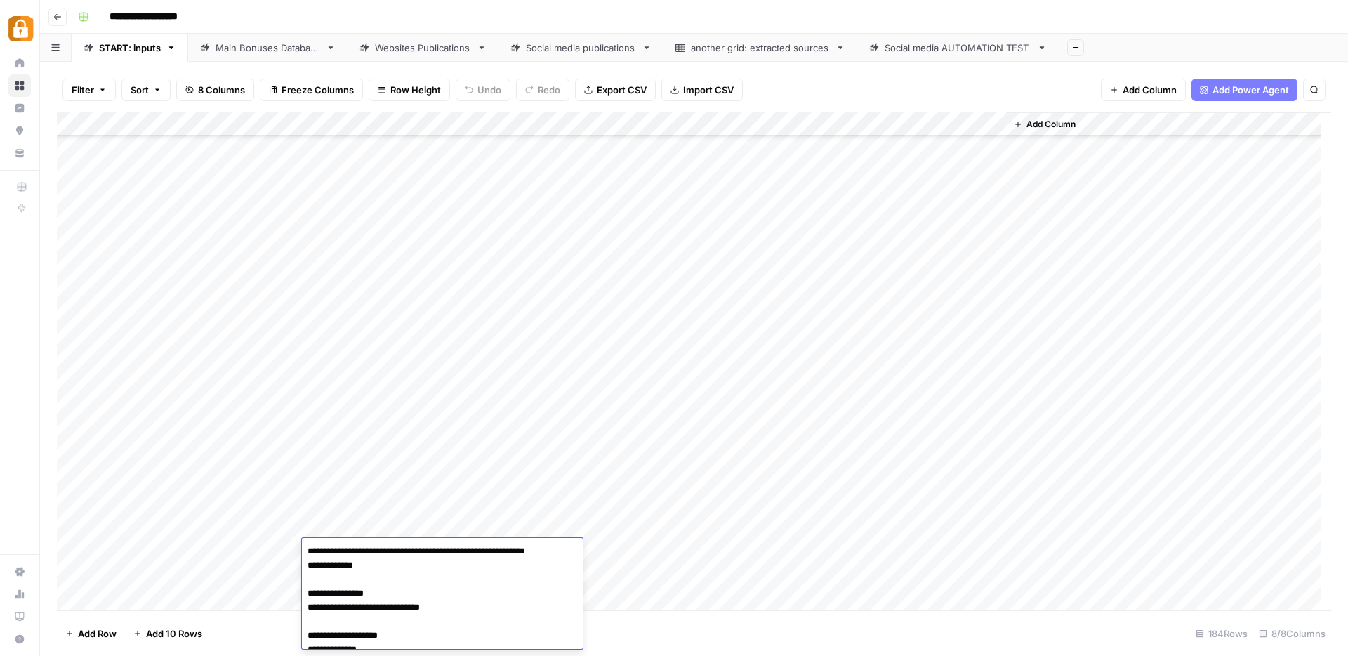
scroll to position [0, 0]
drag, startPoint x: 458, startPoint y: 623, endPoint x: 303, endPoint y: 581, distance: 161.3
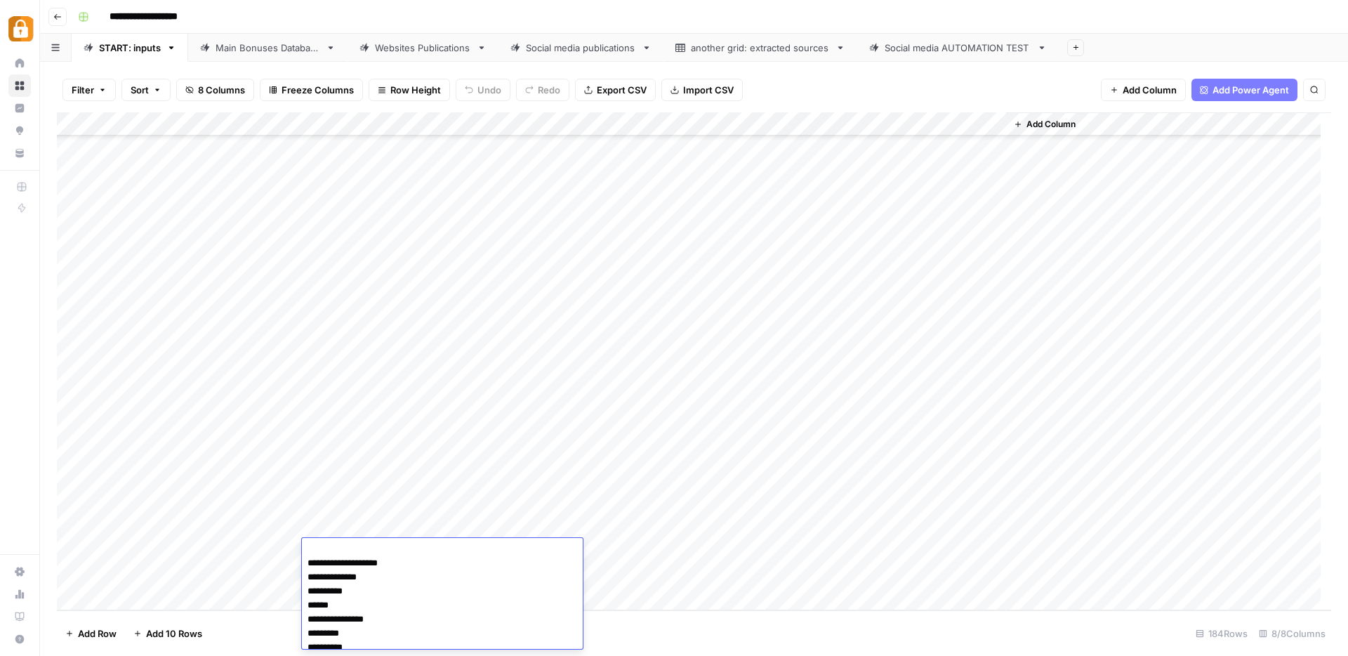
drag, startPoint x: 403, startPoint y: 576, endPoint x: 306, endPoint y: 575, distance: 96.9
type textarea "**********"
click at [624, 541] on div "Add Column" at bounding box center [694, 361] width 1274 height 498
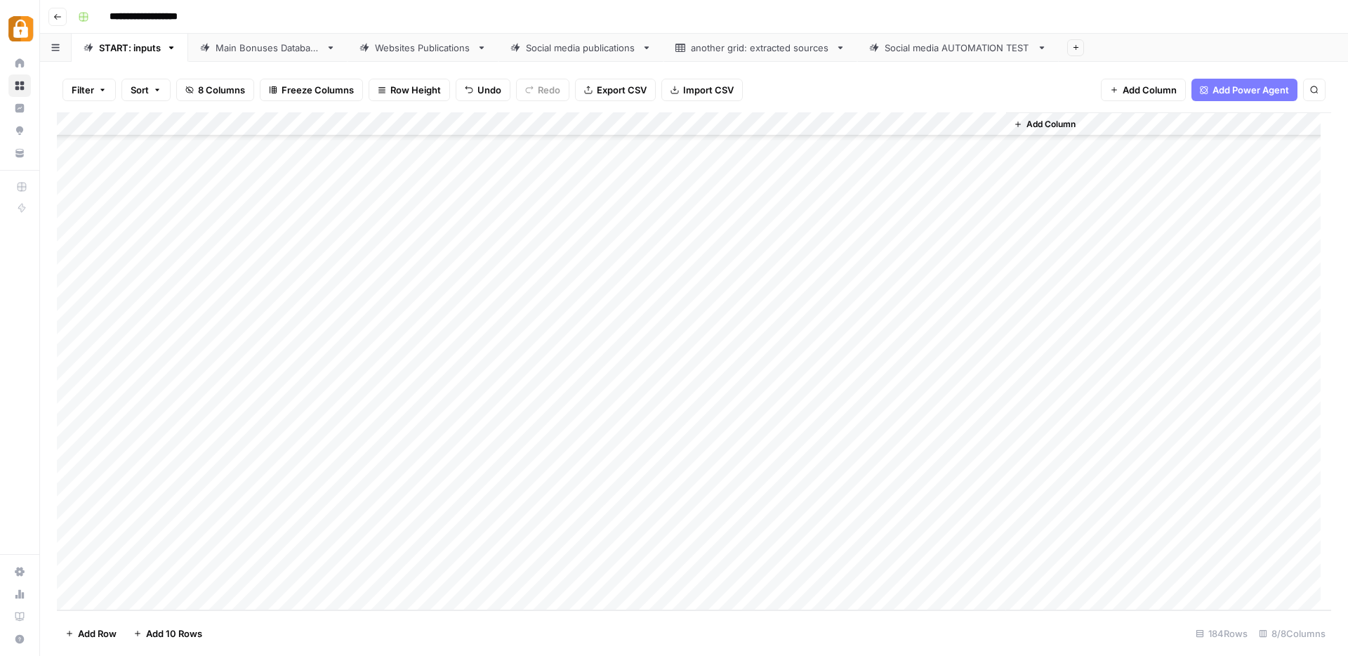
click at [629, 526] on div "Add Column" at bounding box center [694, 361] width 1274 height 498
drag, startPoint x: 664, startPoint y: 539, endPoint x: 665, endPoint y: 550, distance: 12.0
click at [665, 550] on div "Add Column" at bounding box center [694, 361] width 1274 height 498
click at [704, 555] on div "Add Column" at bounding box center [694, 361] width 1274 height 498
click at [121, 597] on div "Add Column" at bounding box center [694, 361] width 1274 height 498
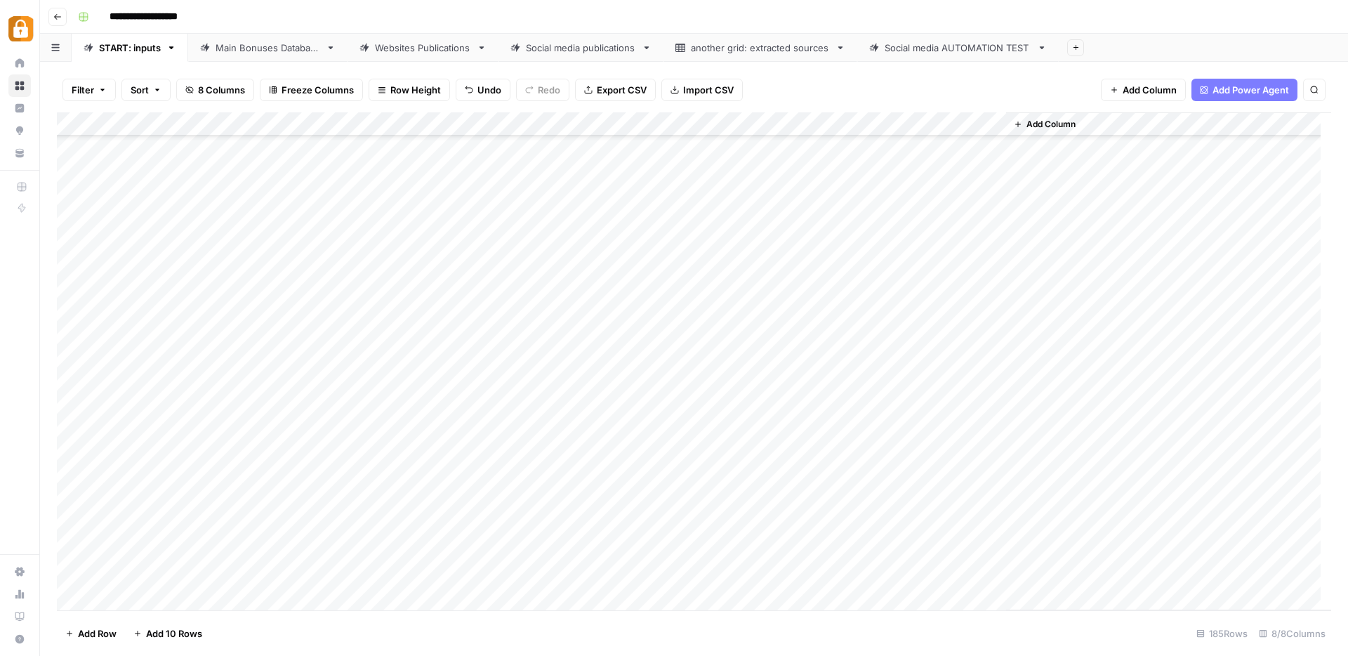
click at [121, 599] on div "Add Column" at bounding box center [694, 361] width 1274 height 498
click at [390, 530] on div "Add Column" at bounding box center [694, 361] width 1274 height 498
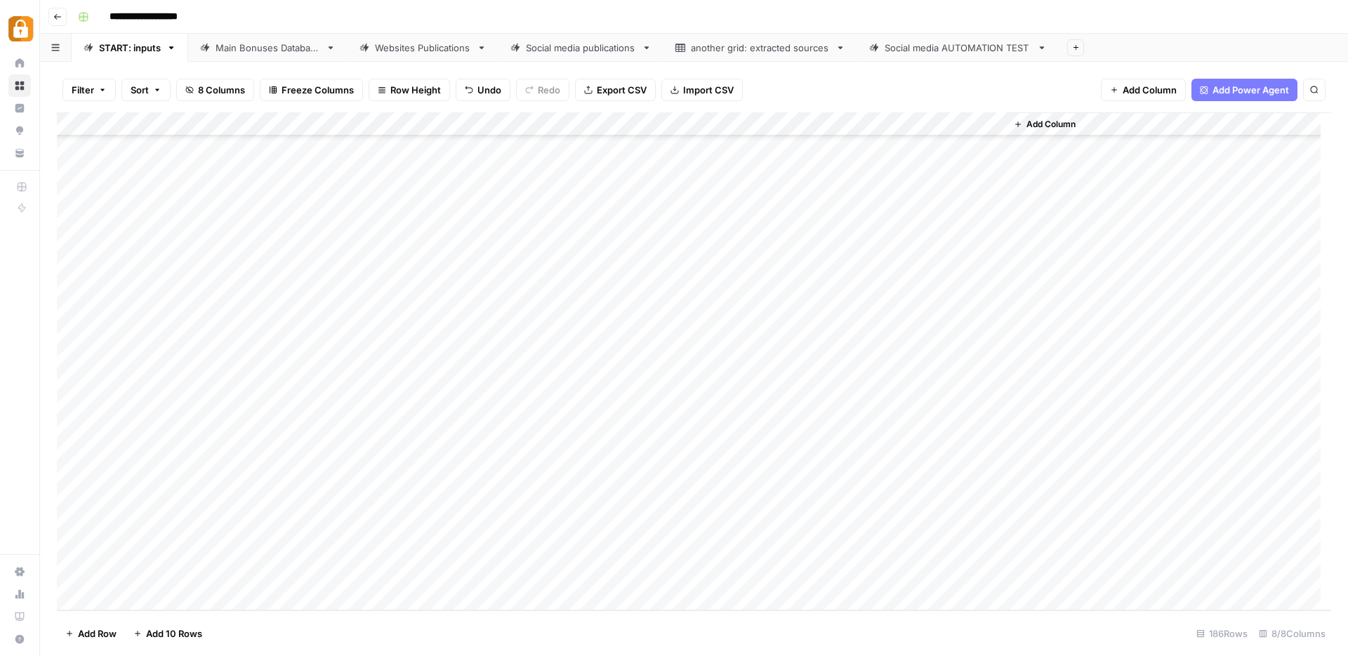
click at [390, 530] on div "Add Column" at bounding box center [694, 361] width 1274 height 498
type textarea "**********"
click at [269, 509] on div "Add Column" at bounding box center [694, 361] width 1274 height 498
drag, startPoint x: 301, startPoint y: 515, endPoint x: 296, endPoint y: 531, distance: 16.9
click at [296, 531] on div "Add Column" at bounding box center [694, 361] width 1274 height 498
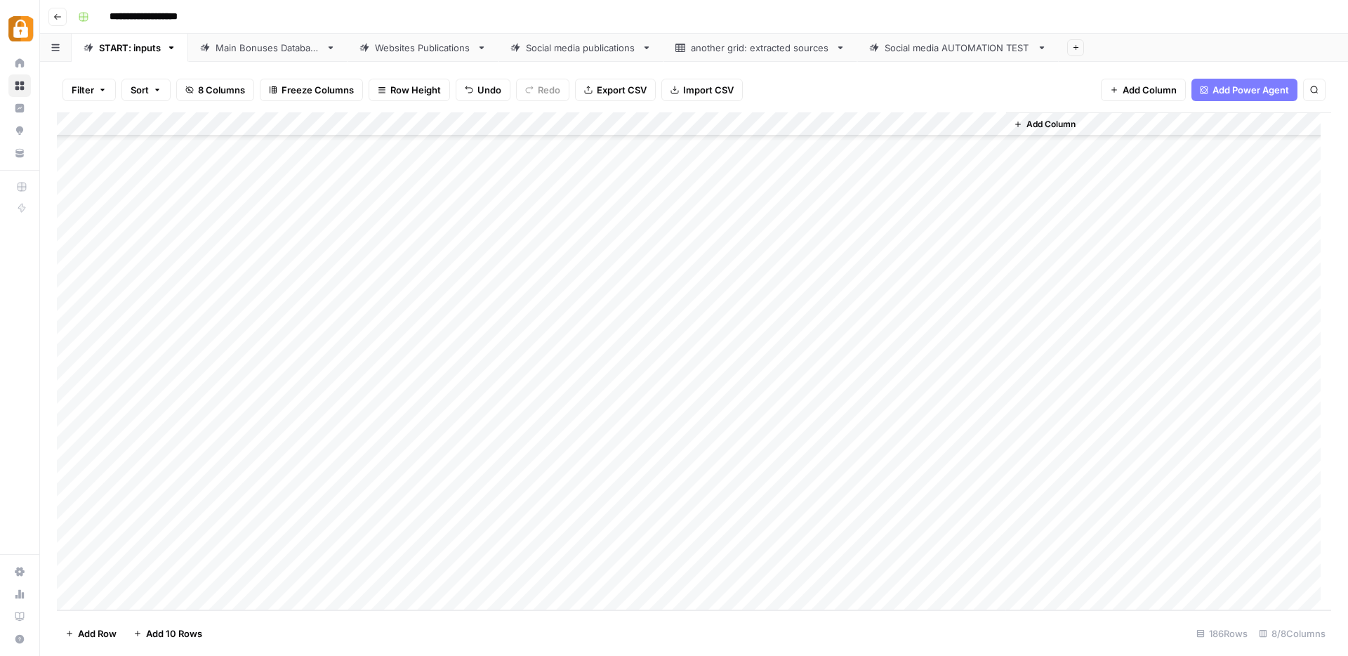
click at [647, 503] on div "Add Column" at bounding box center [694, 361] width 1274 height 498
drag, startPoint x: 663, startPoint y: 513, endPoint x: 663, endPoint y: 526, distance: 12.6
click at [663, 526] on div "Add Column" at bounding box center [694, 361] width 1274 height 498
click at [291, 506] on div "Add Column" at bounding box center [694, 361] width 1274 height 498
drag, startPoint x: 301, startPoint y: 514, endPoint x: 299, endPoint y: 534, distance: 20.5
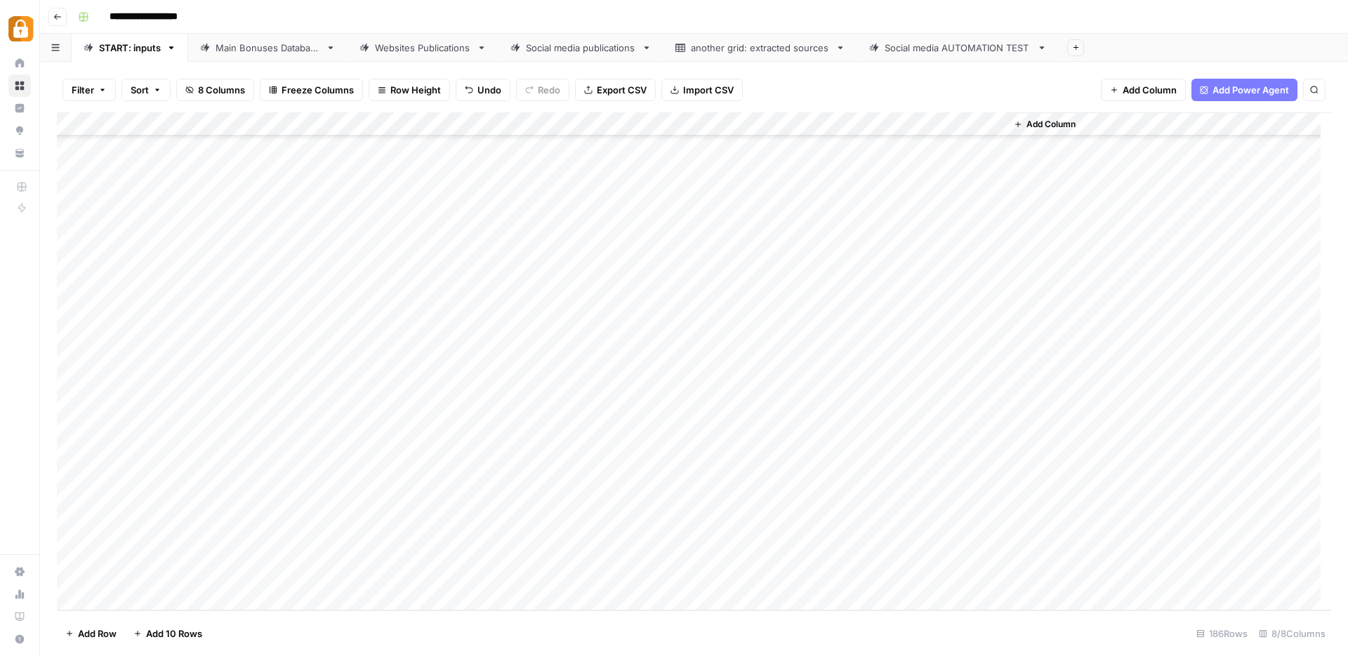
click at [299, 534] on div "Add Column" at bounding box center [694, 361] width 1274 height 498
click at [378, 527] on div "Add Column" at bounding box center [694, 361] width 1274 height 498
paste textarea "**********"
type textarea "**********"
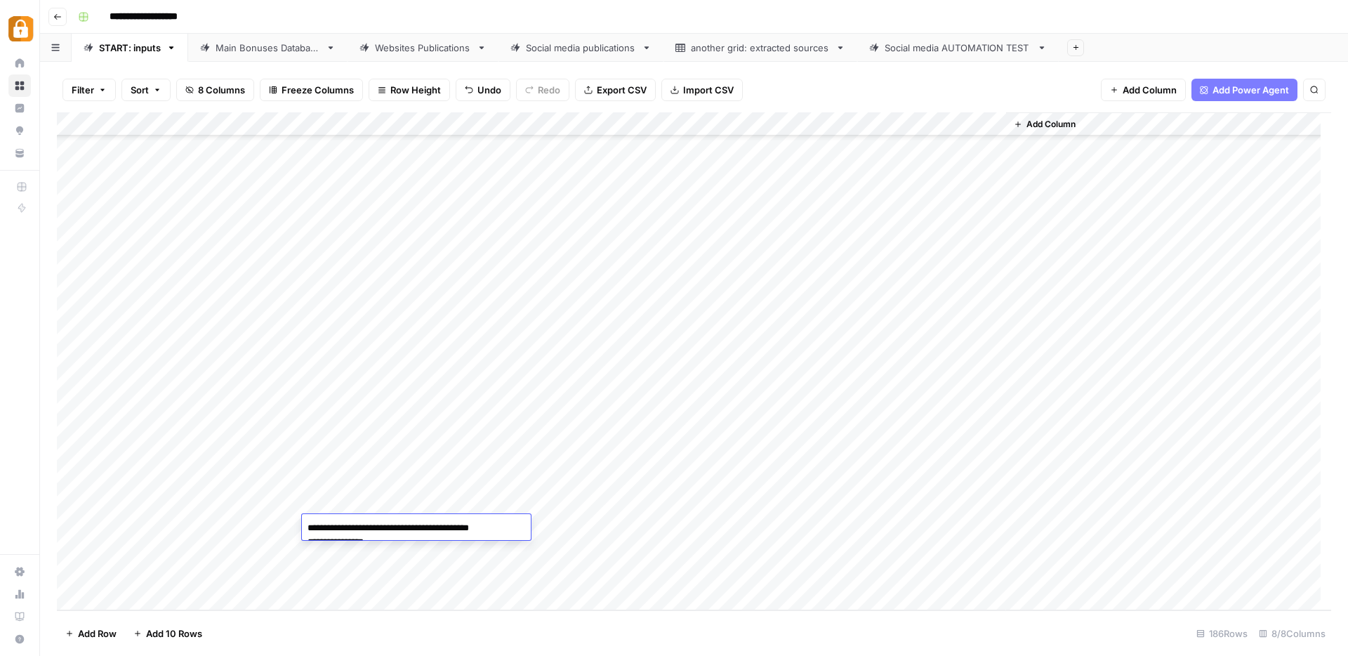
scroll to position [264, 0]
click at [341, 557] on div "Add Column" at bounding box center [694, 361] width 1274 height 498
click at [341, 557] on textarea at bounding box center [414, 552] width 225 height 20
paste textarea "**********"
type textarea "**********"
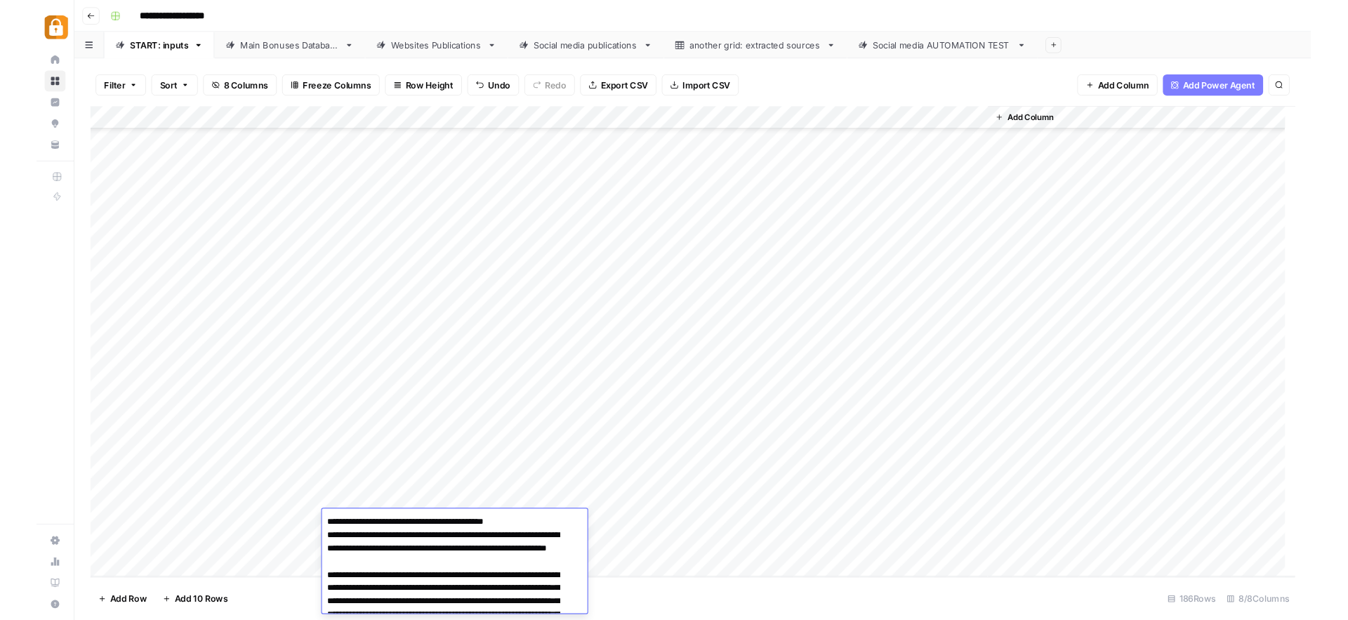
scroll to position [190, 0]
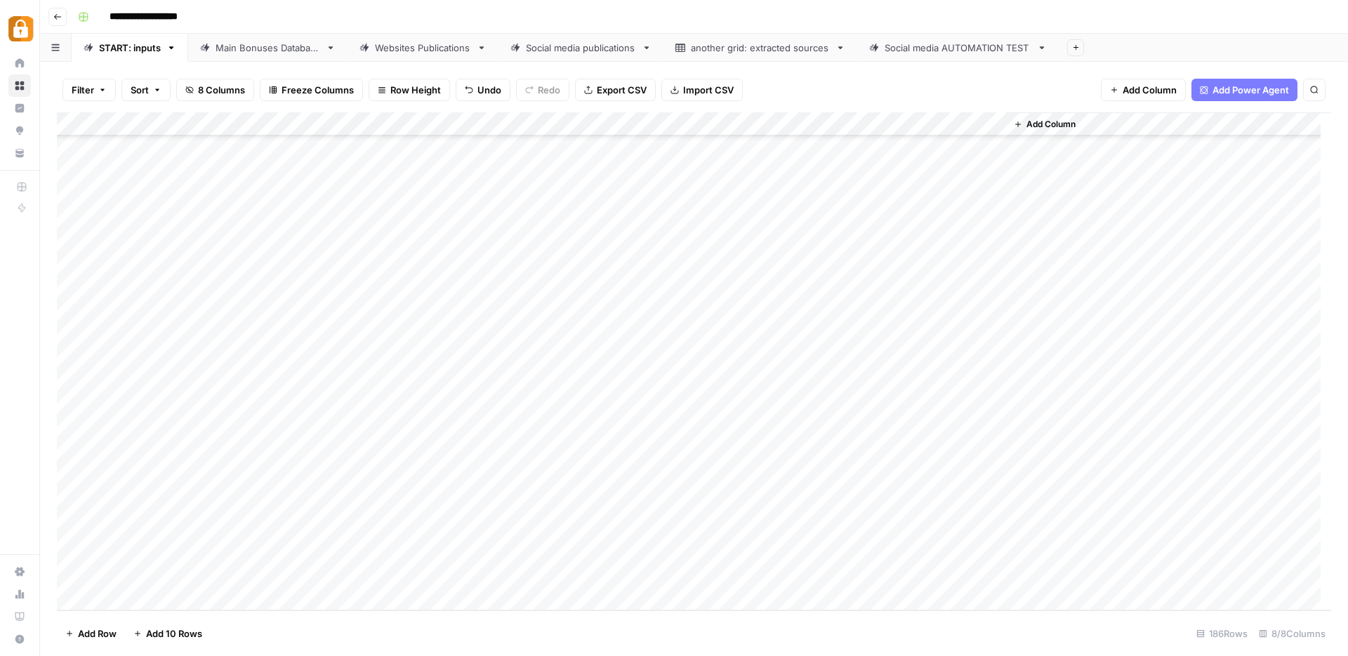
click at [279, 526] on div "Add Column" at bounding box center [694, 361] width 1274 height 498
drag, startPoint x: 302, startPoint y: 538, endPoint x: 303, endPoint y: 550, distance: 12.0
click at [303, 550] on div "Add Column" at bounding box center [694, 361] width 1274 height 498
click at [646, 528] on div "Add Column" at bounding box center [694, 361] width 1274 height 498
drag, startPoint x: 663, startPoint y: 537, endPoint x: 663, endPoint y: 547, distance: 9.8
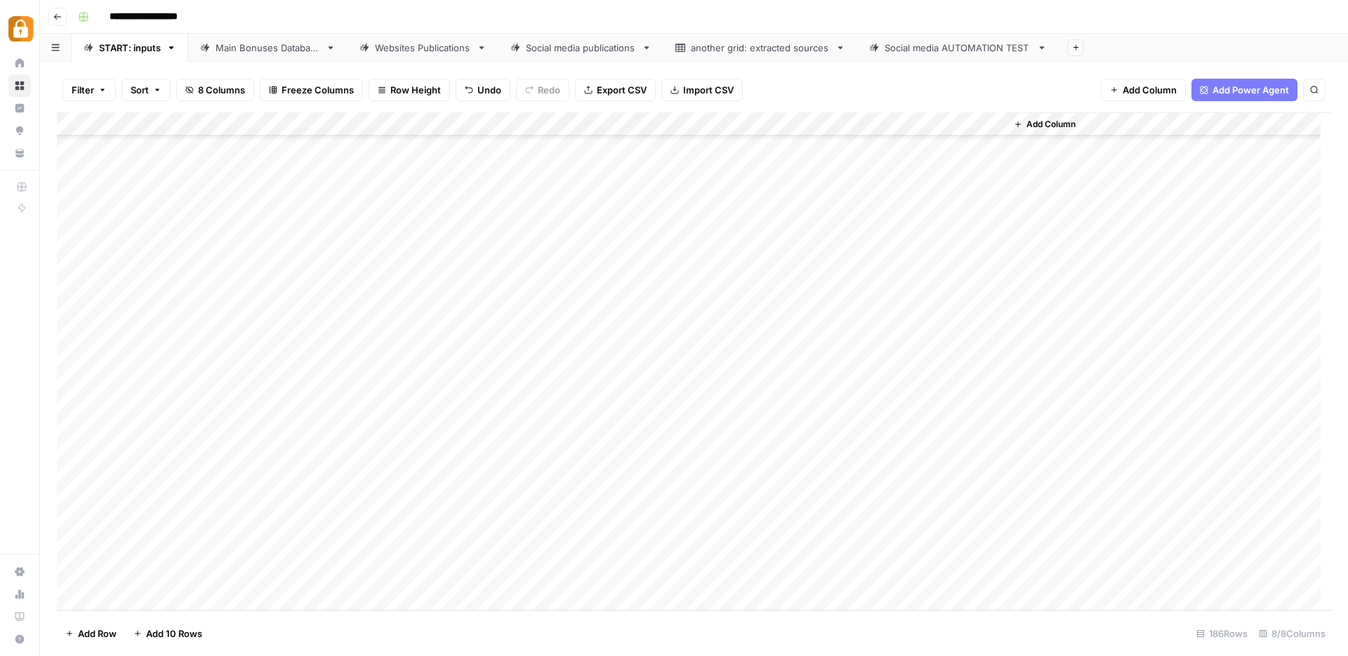
click at [663, 547] on div "Add Column" at bounding box center [694, 361] width 1274 height 498
drag, startPoint x: 192, startPoint y: 505, endPoint x: 193, endPoint y: 550, distance: 44.9
click at [193, 550] on div "Add Column" at bounding box center [694, 361] width 1274 height 498
click at [923, 503] on div "Add Column" at bounding box center [694, 361] width 1274 height 498
drag, startPoint x: 929, startPoint y: 524, endPoint x: 933, endPoint y: 542, distance: 18.1
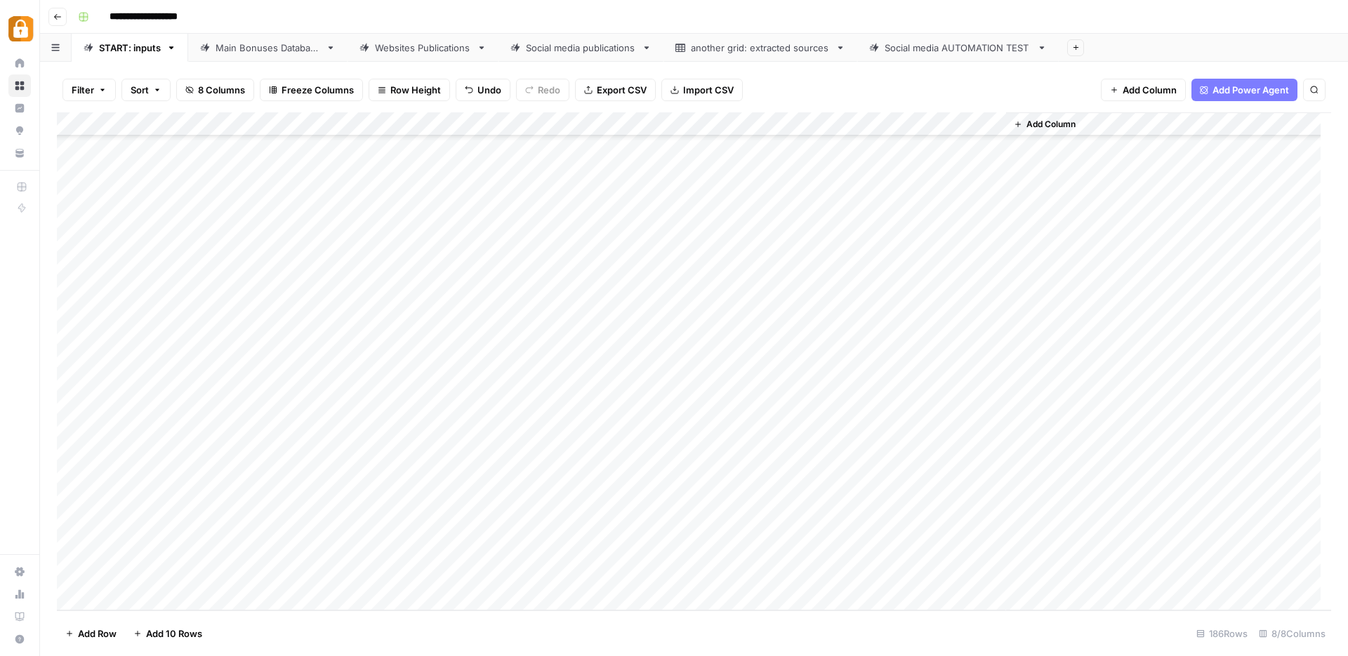
click at [929, 525] on div "Add Column" at bounding box center [694, 361] width 1274 height 498
click at [485, 499] on div "Add Column" at bounding box center [694, 361] width 1274 height 498
click at [930, 501] on div "Add Column" at bounding box center [694, 361] width 1274 height 498
drag, startPoint x: 791, startPoint y: 555, endPoint x: 805, endPoint y: 555, distance: 13.3
click at [805, 555] on div "Add Column" at bounding box center [694, 361] width 1274 height 498
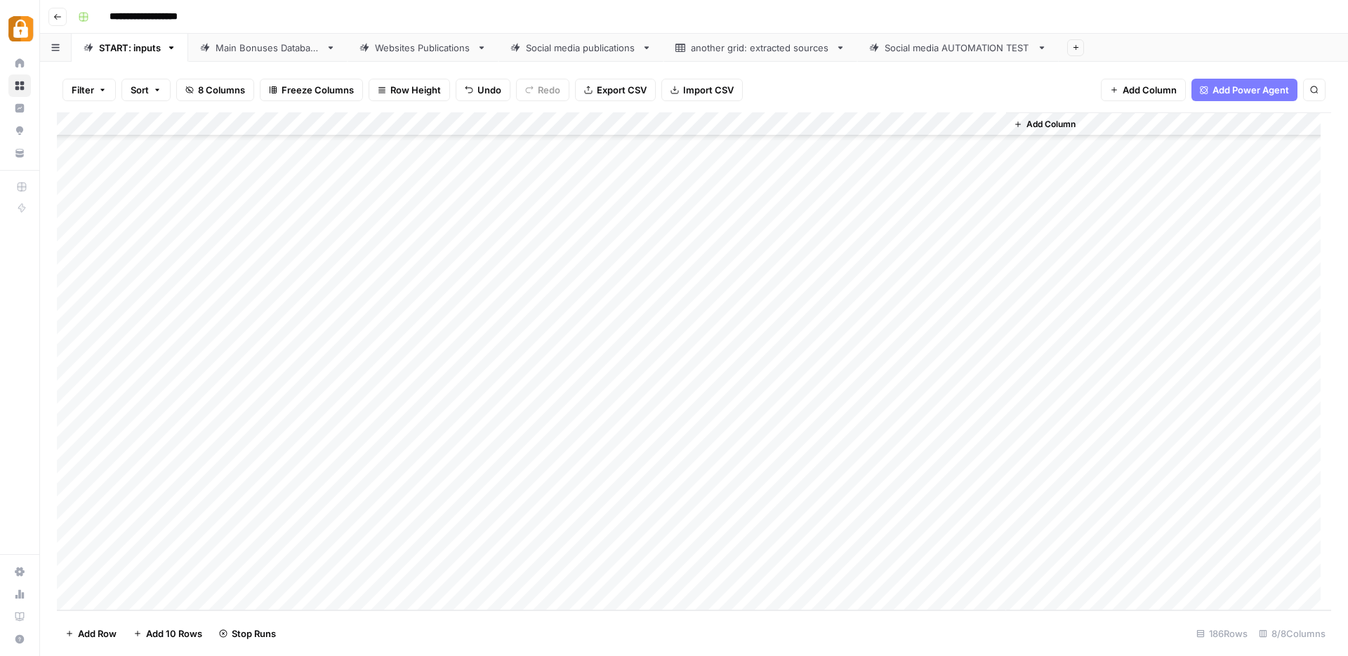
click at [926, 550] on div "Add Column" at bounding box center [694, 361] width 1274 height 498
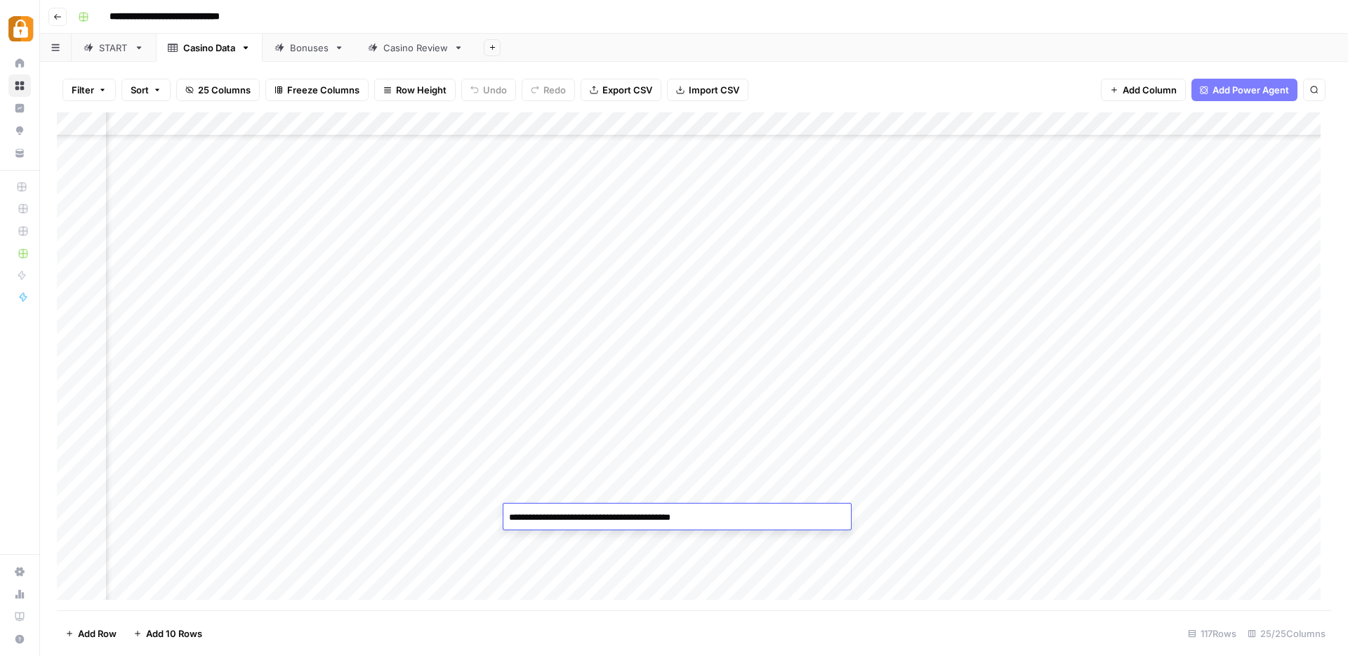
scroll to position [2352, 2178]
click at [799, 539] on div "Add Column" at bounding box center [694, 361] width 1274 height 498
